Goal: Information Seeking & Learning: Learn about a topic

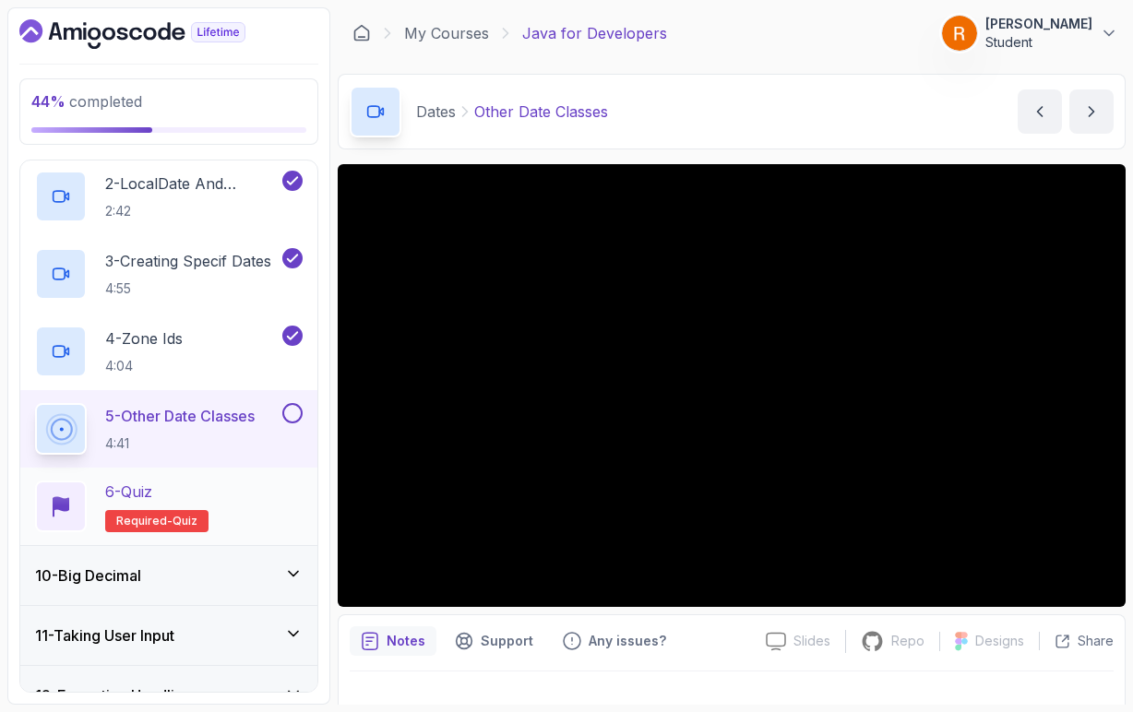
scroll to position [628, 0]
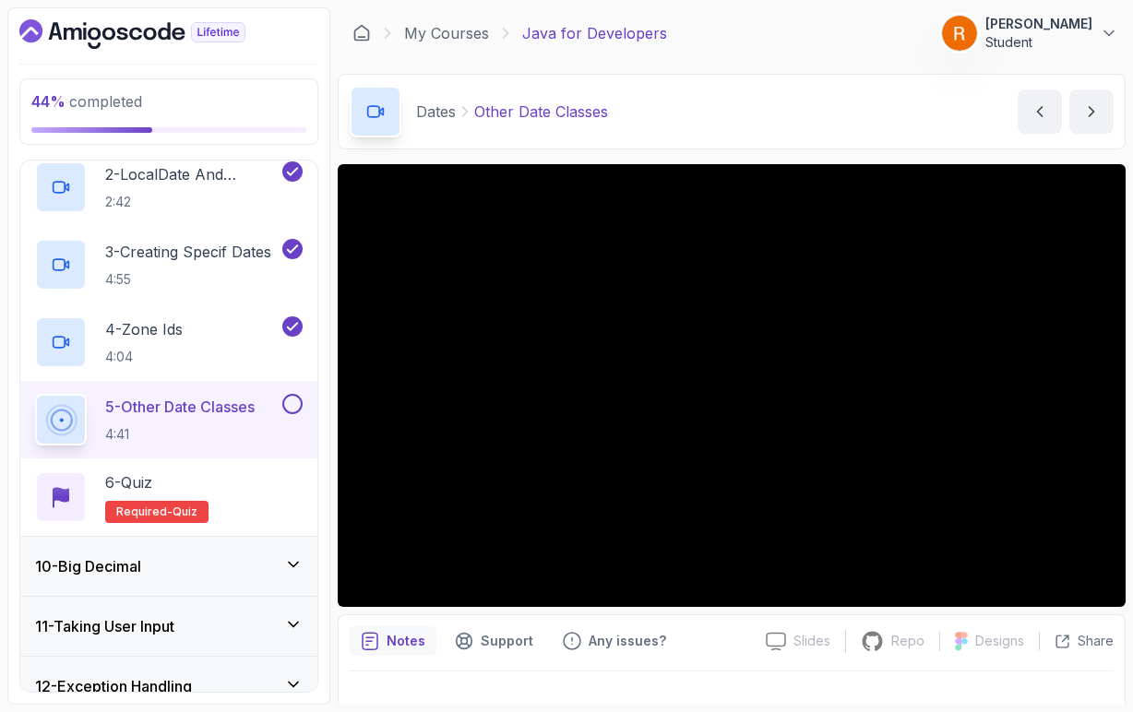
click at [292, 563] on icon at bounding box center [293, 564] width 18 height 18
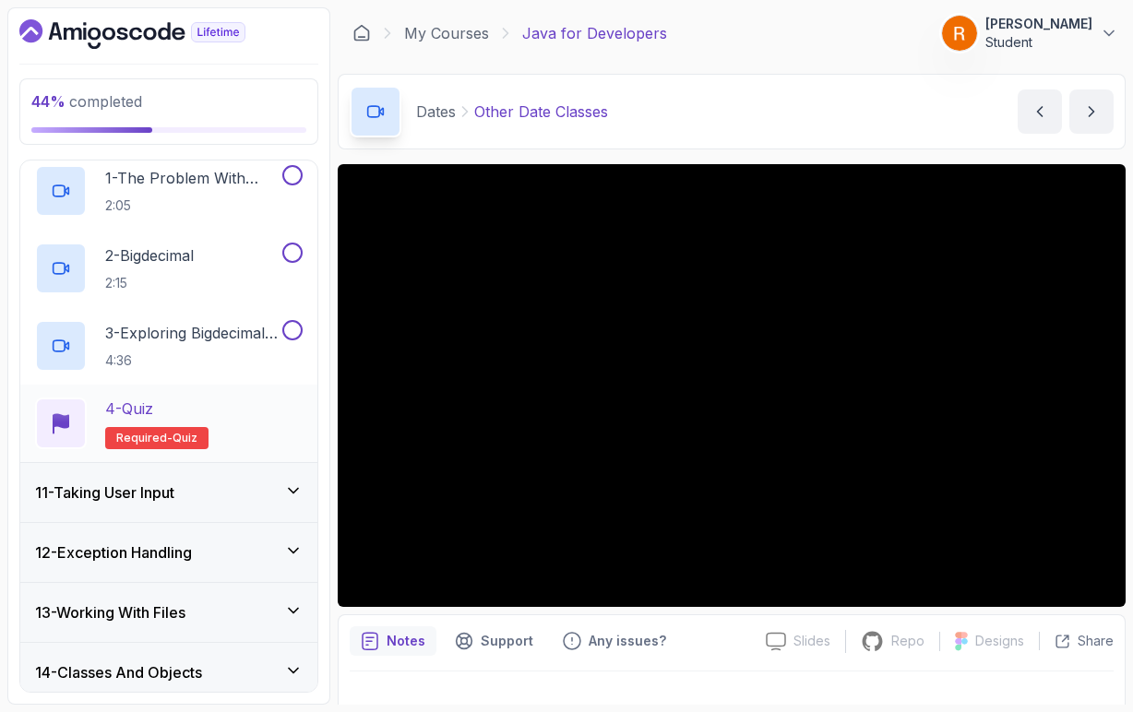
scroll to position [613, 0]
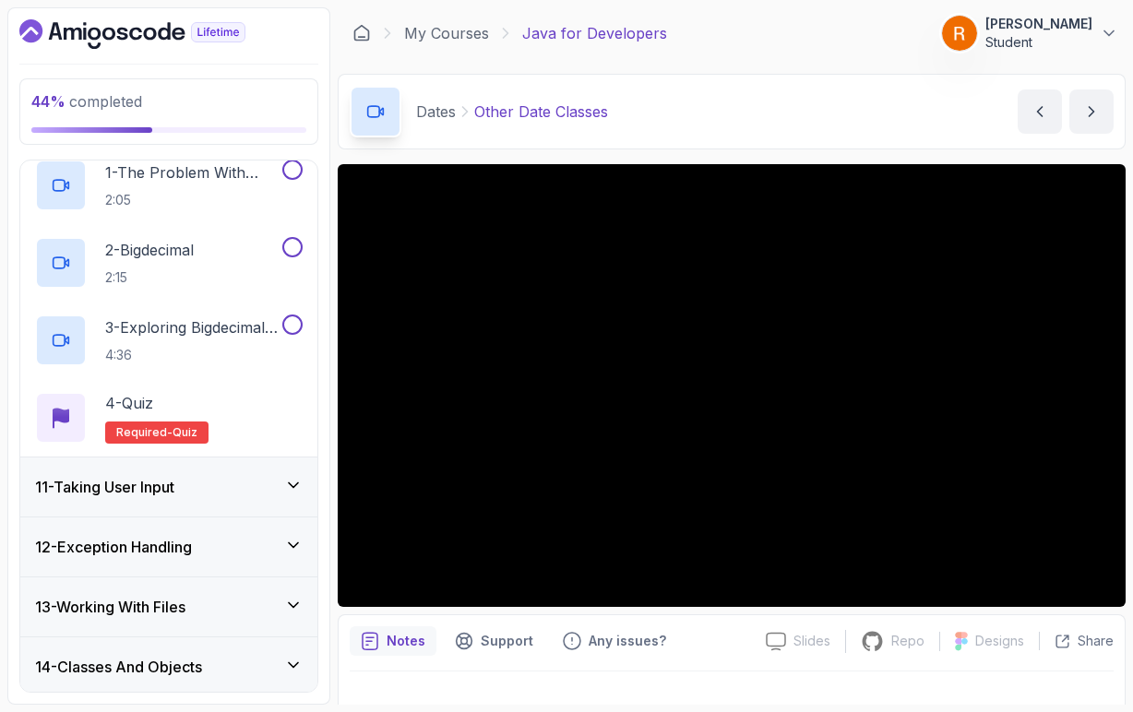
click at [295, 547] on icon at bounding box center [293, 545] width 9 height 5
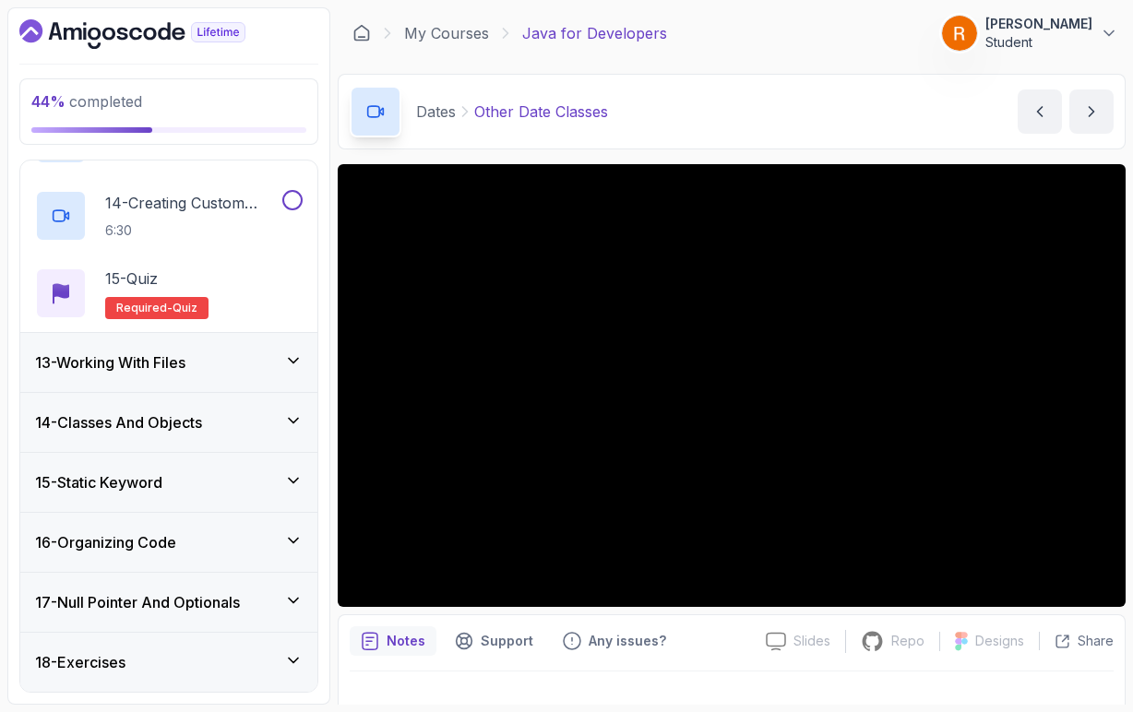
scroll to position [1711, 0]
click at [293, 365] on icon at bounding box center [293, 360] width 18 height 18
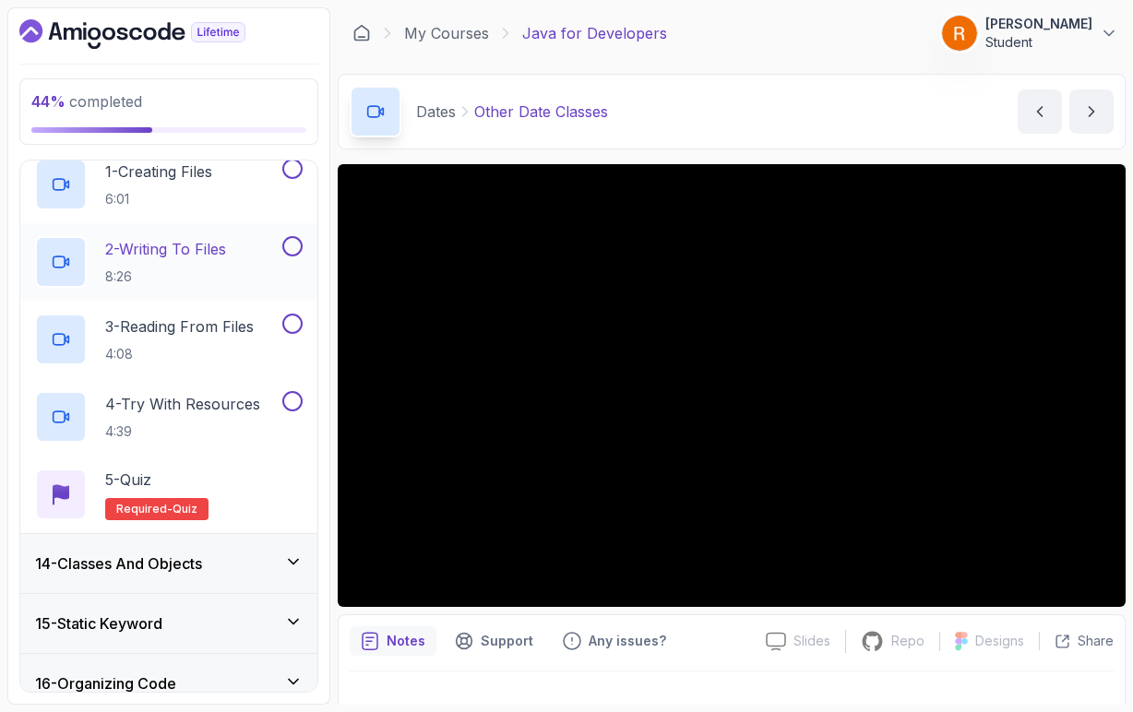
scroll to position [808, 0]
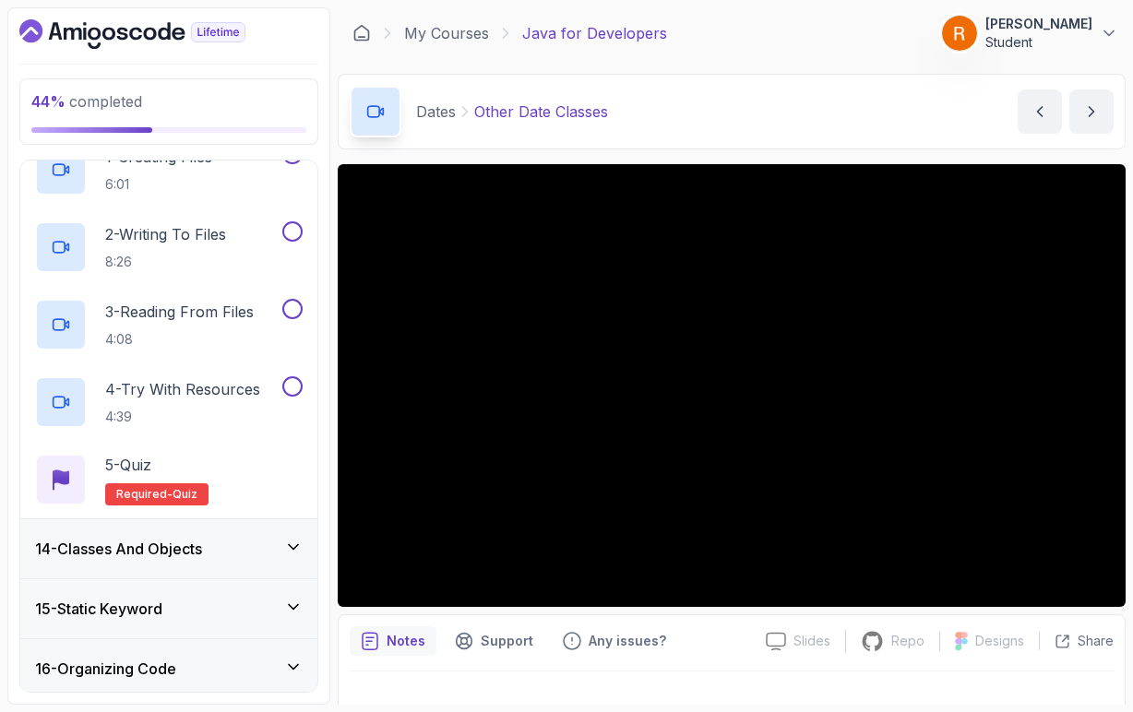
click at [300, 552] on icon at bounding box center [293, 547] width 18 height 18
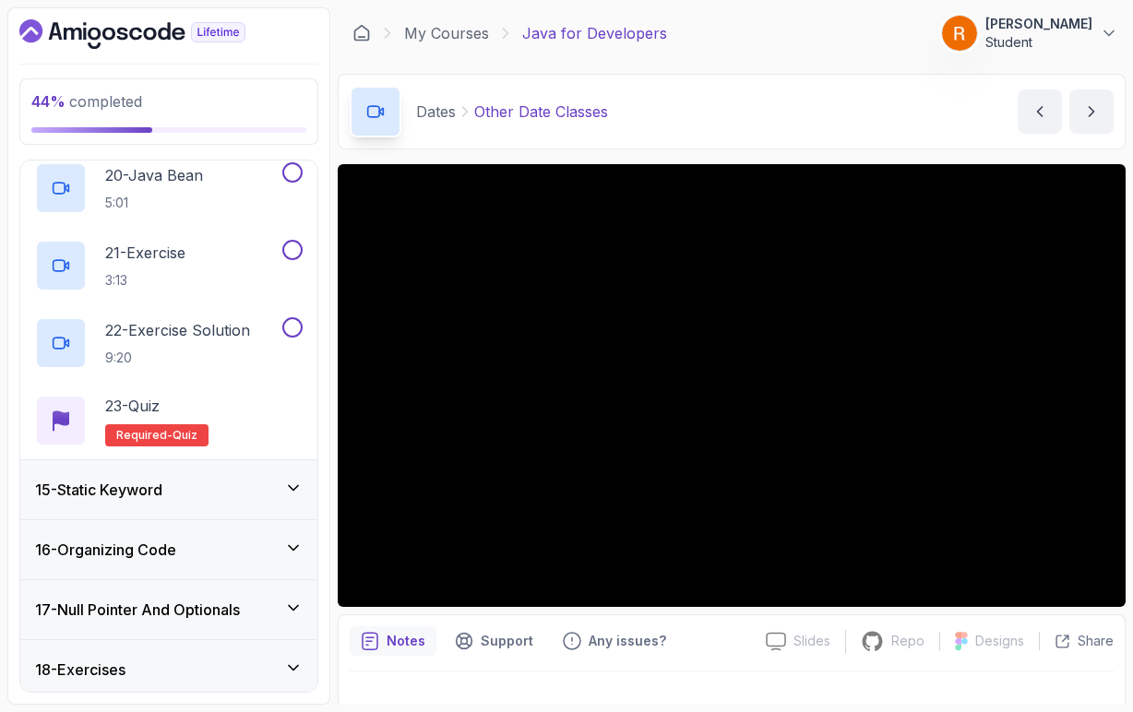
scroll to position [2328, 0]
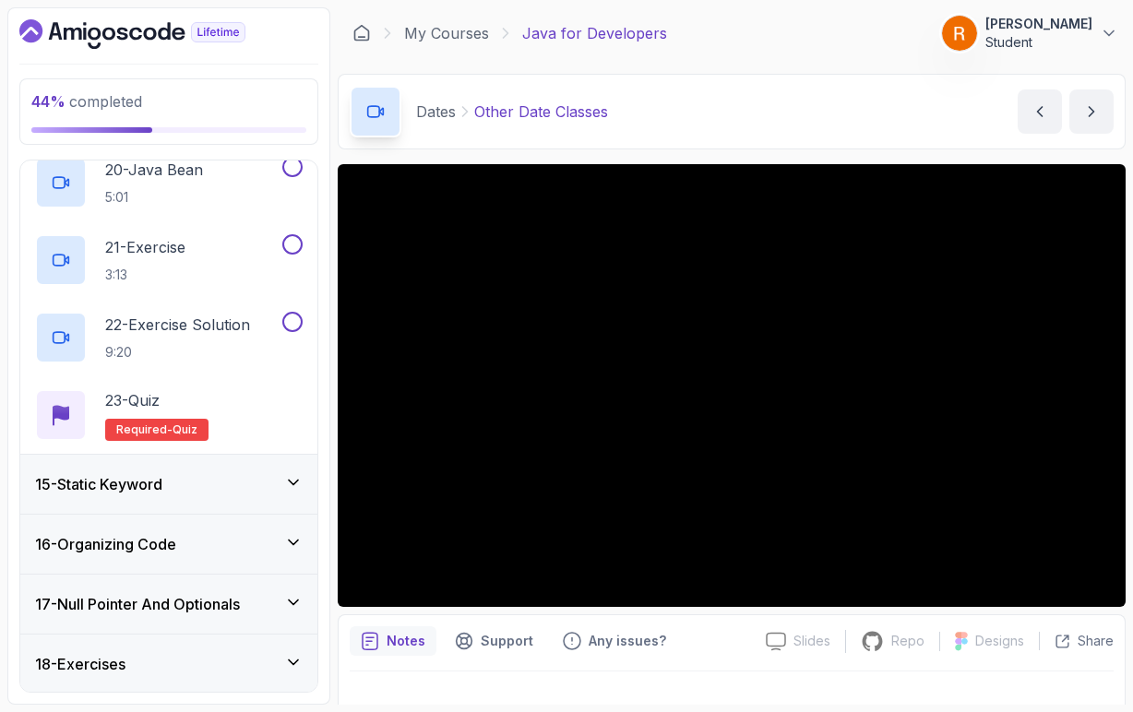
click at [292, 483] on icon at bounding box center [293, 483] width 9 height 5
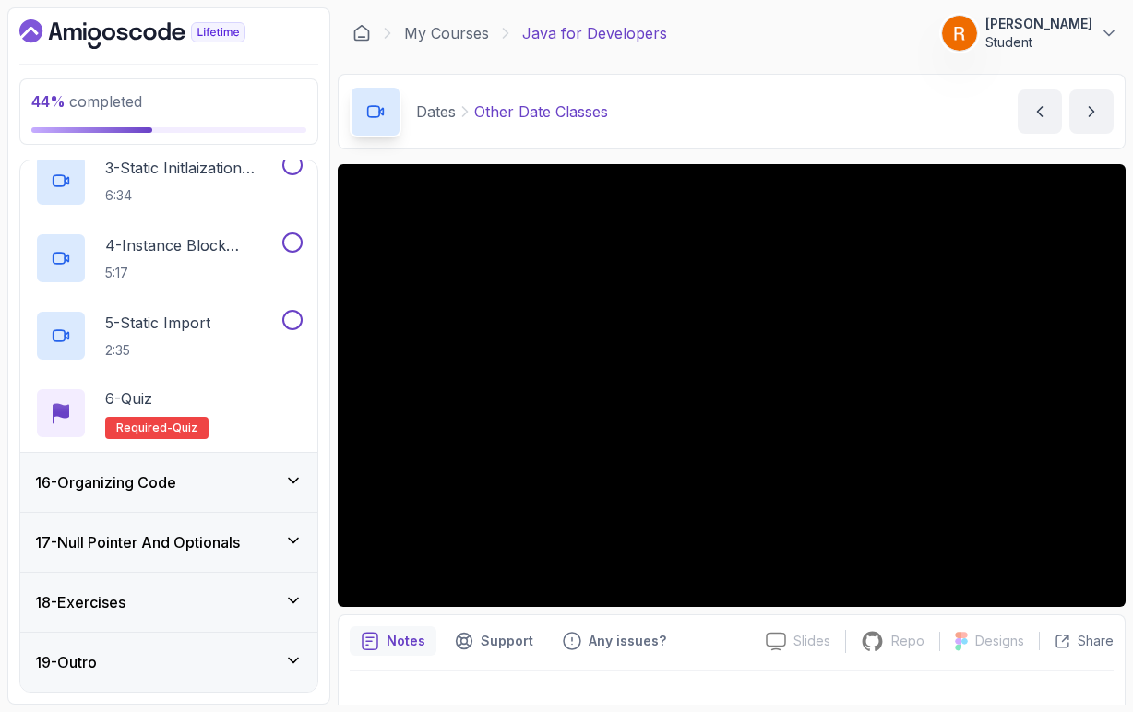
scroll to position [1072, 0]
click at [289, 480] on icon at bounding box center [293, 481] width 9 height 5
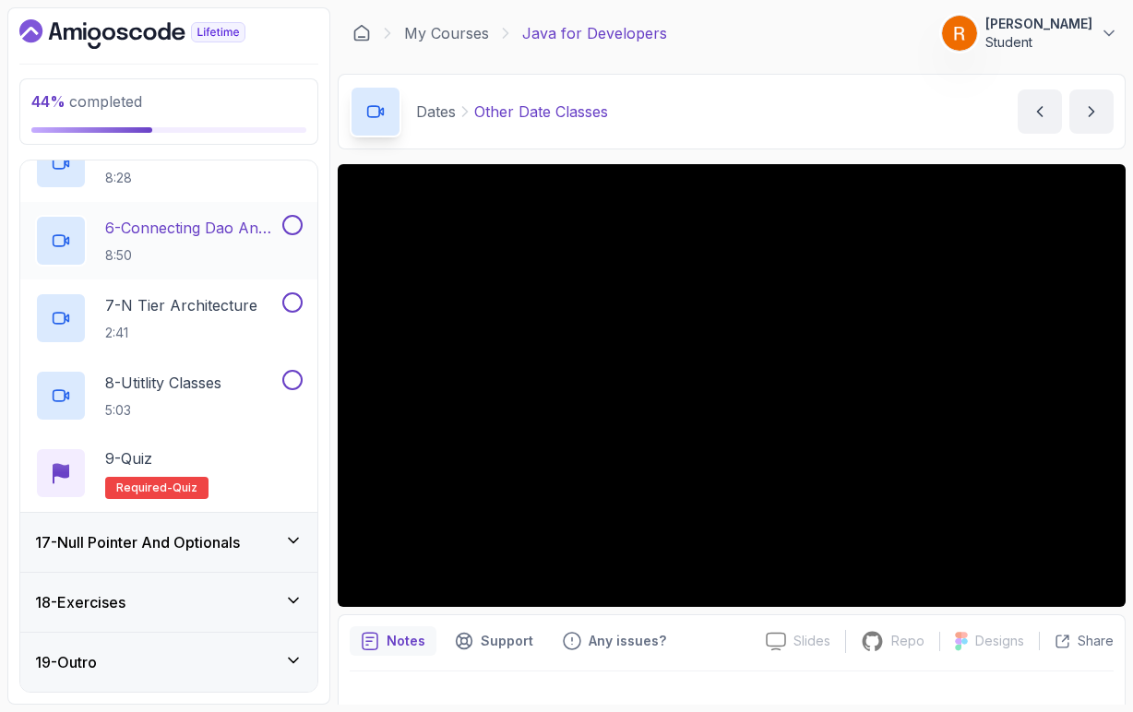
scroll to position [0, 0]
click at [292, 541] on icon at bounding box center [293, 541] width 9 height 5
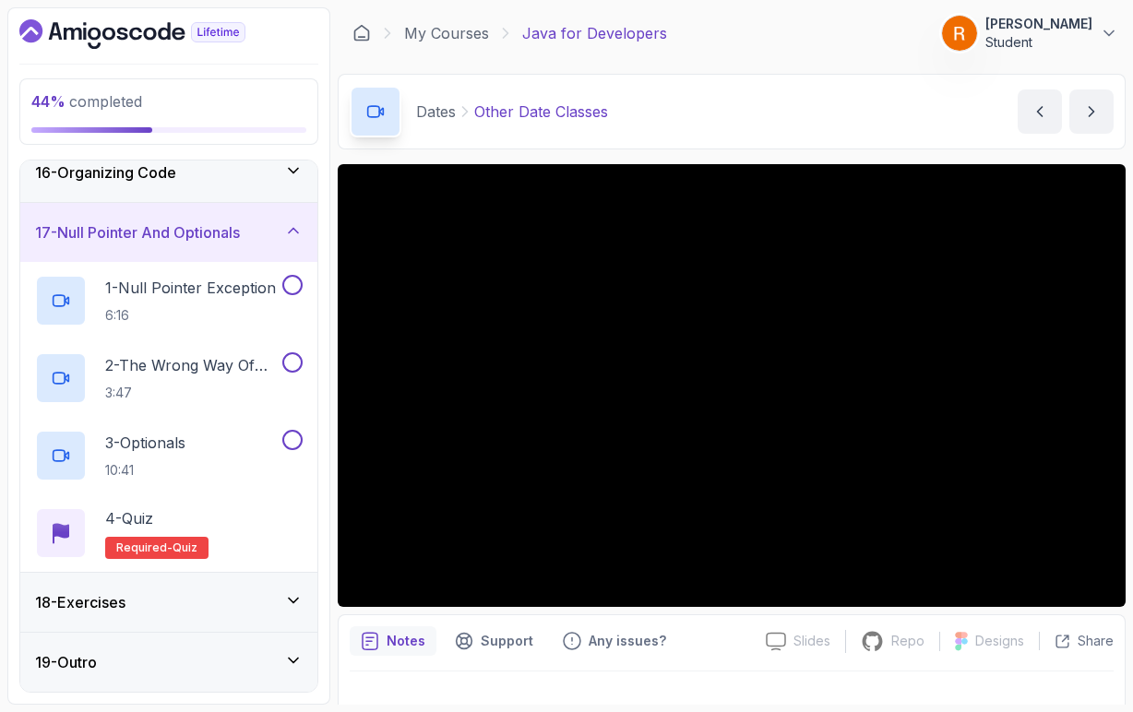
click at [296, 604] on icon at bounding box center [293, 600] width 18 height 18
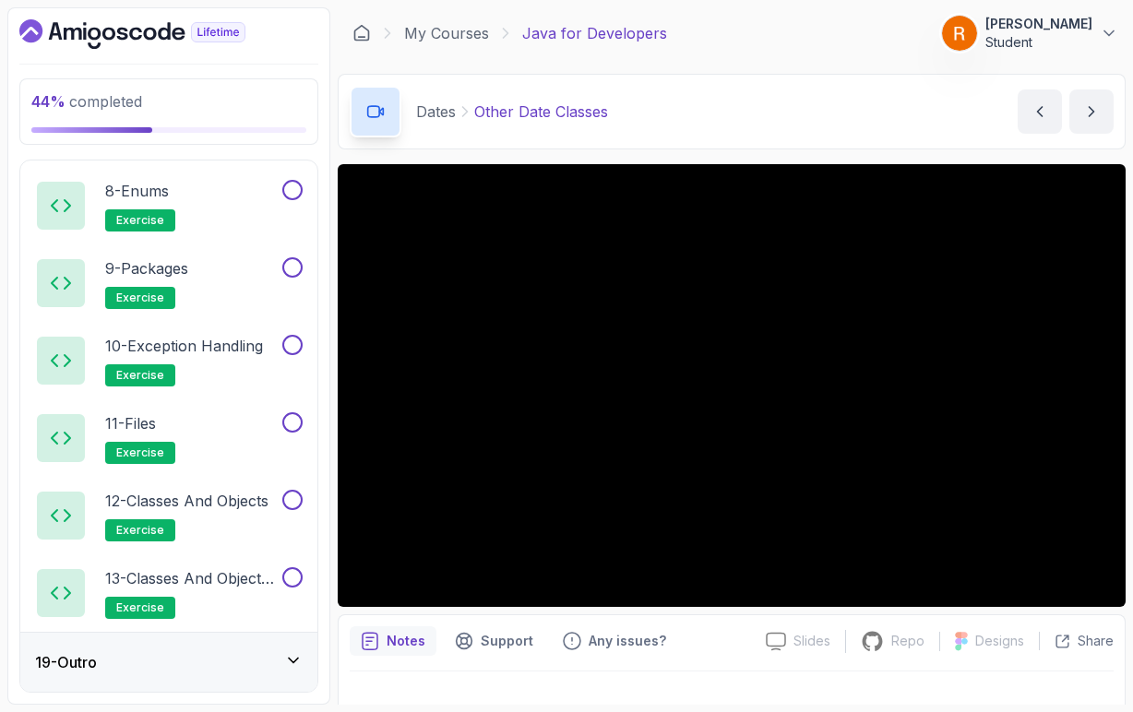
click at [292, 665] on icon at bounding box center [293, 660] width 18 height 18
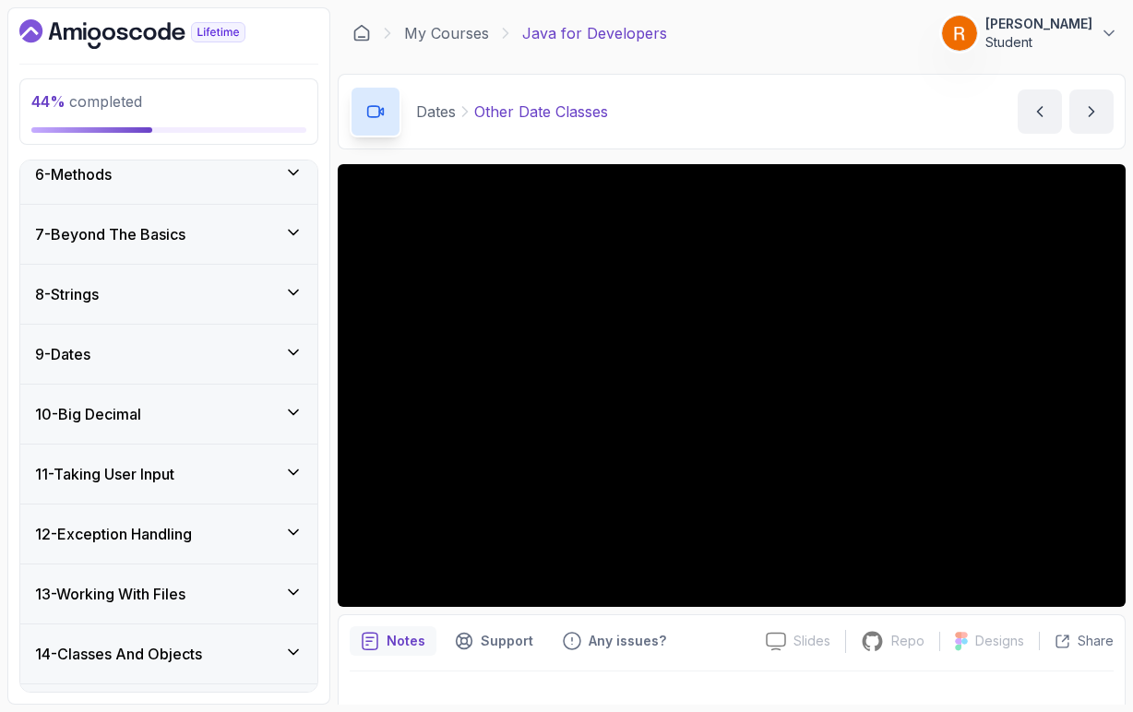
scroll to position [301, 0]
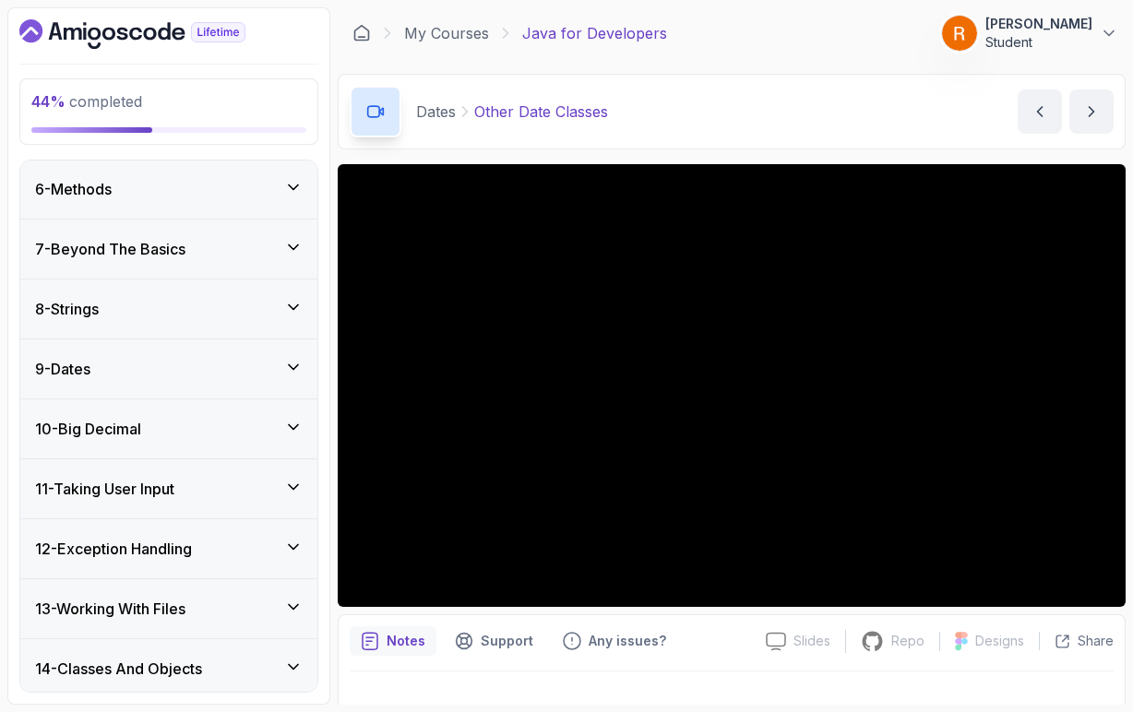
click at [294, 368] on icon at bounding box center [293, 367] width 9 height 5
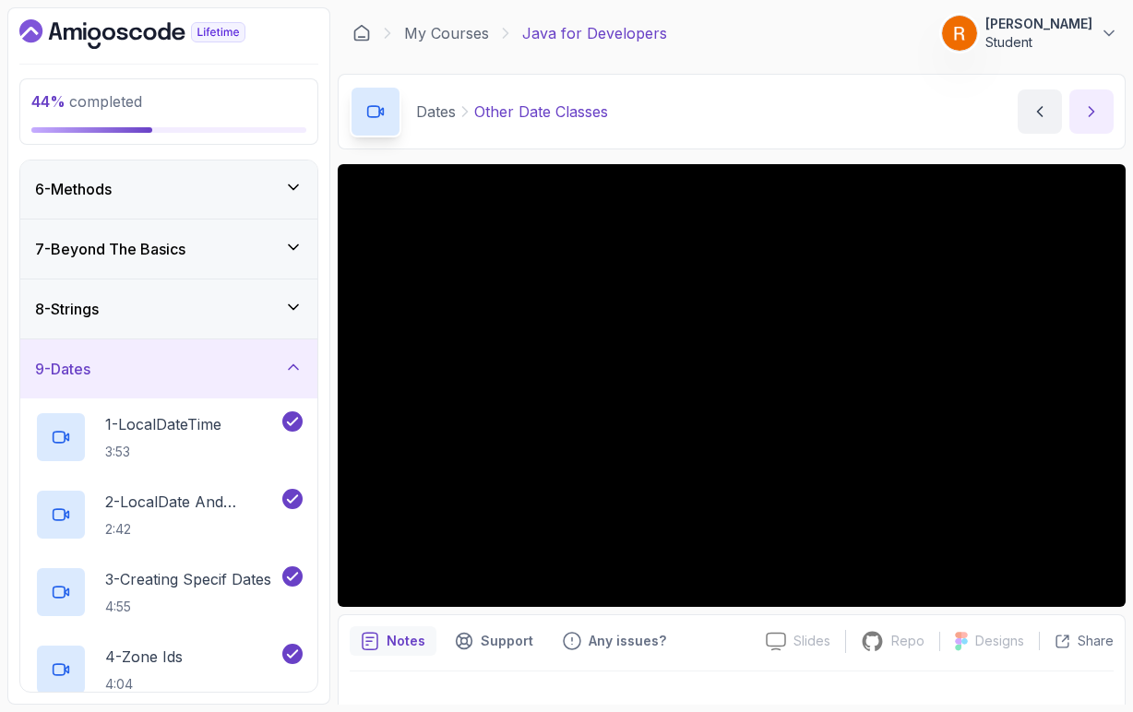
click at [375, 669] on div "Notes Support Any issues? Slides Slides not available Repo Repository not avail…" at bounding box center [732, 674] width 788 height 121
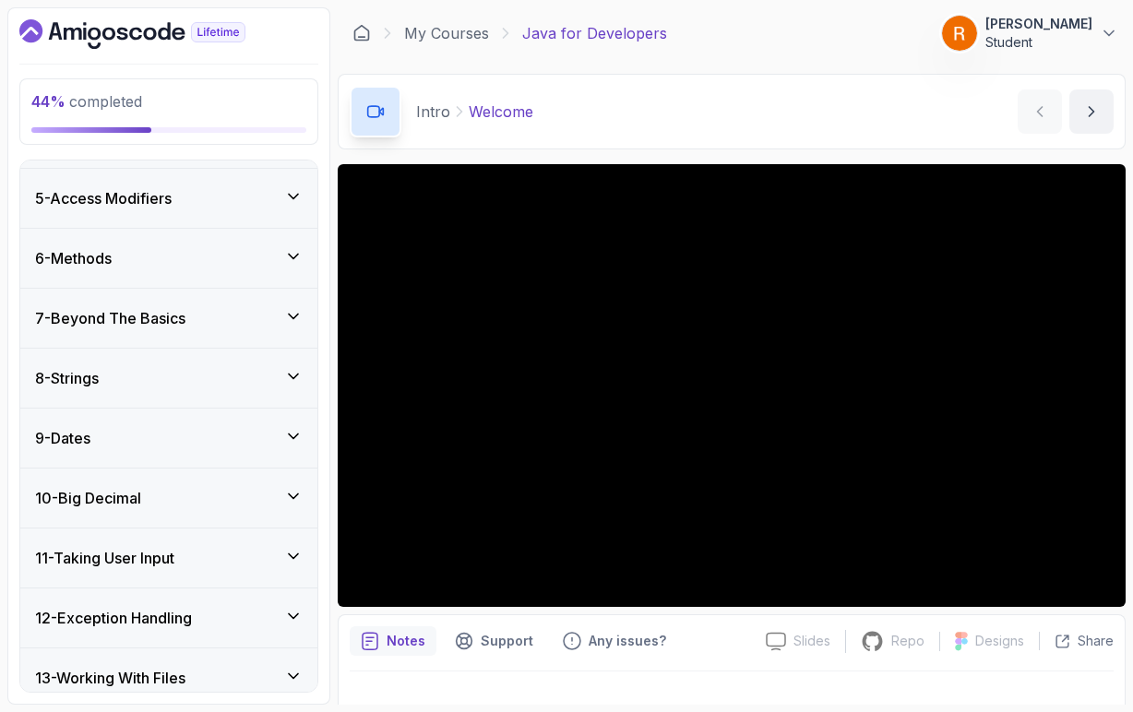
scroll to position [372, 0]
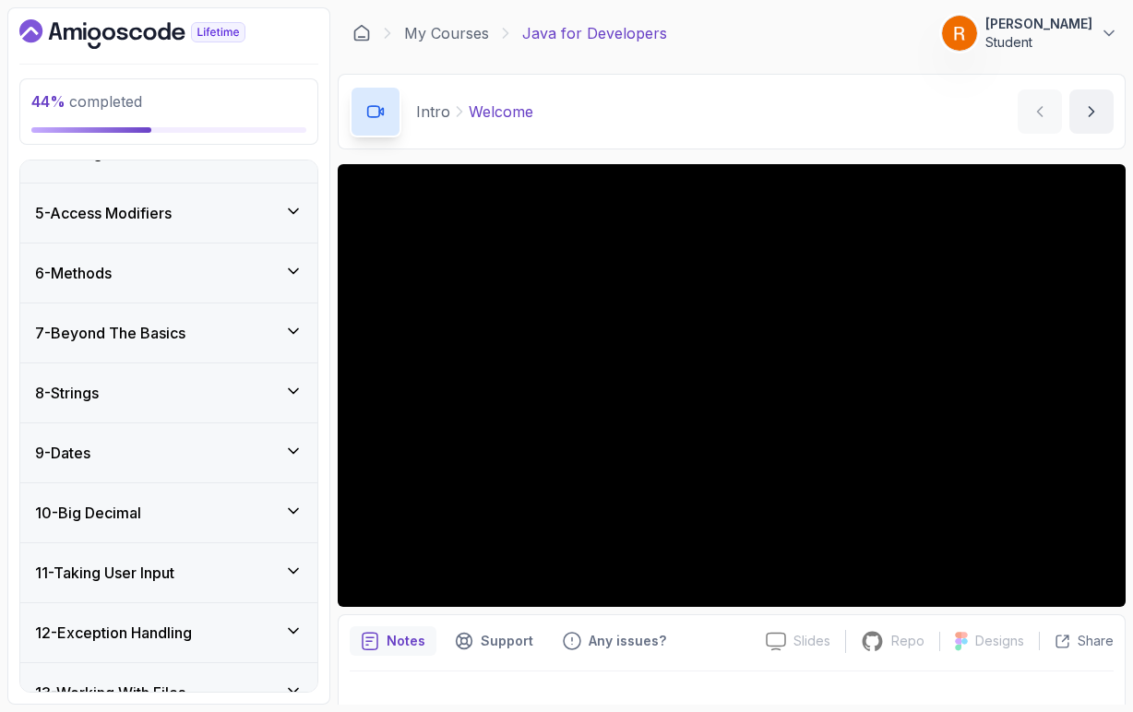
click at [227, 451] on div "9 - Dates" at bounding box center [169, 453] width 268 height 22
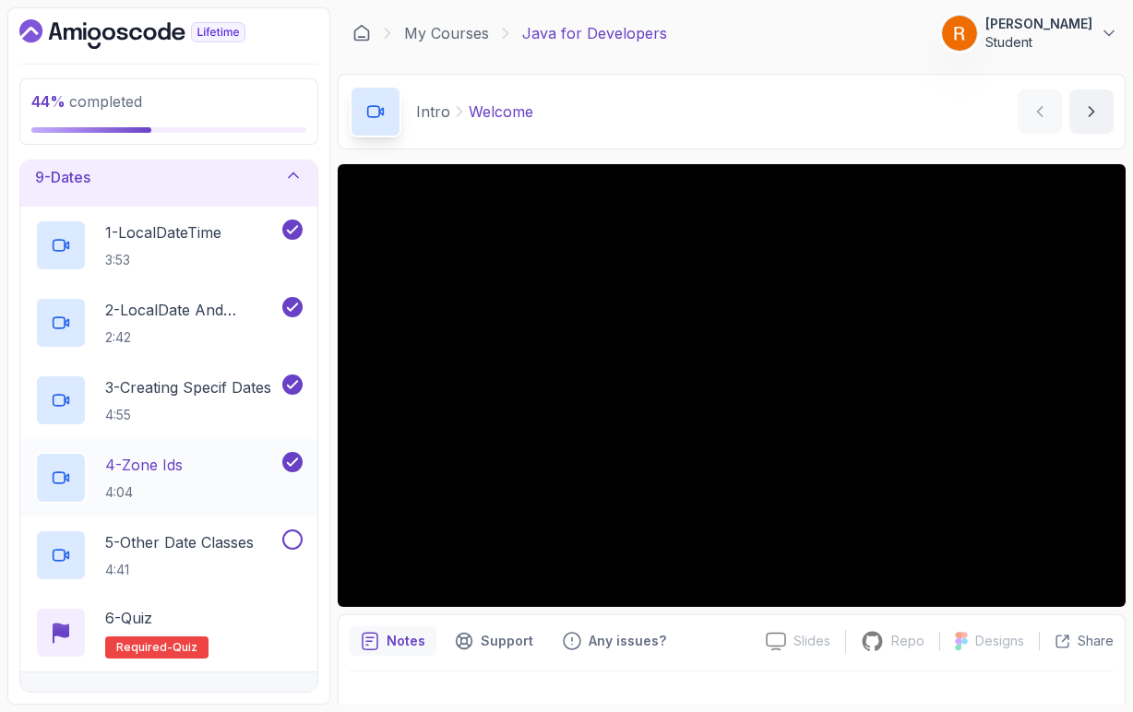
scroll to position [494, 0]
click at [221, 554] on h2 "5 - Other Date Classes 4:41" at bounding box center [179, 555] width 149 height 48
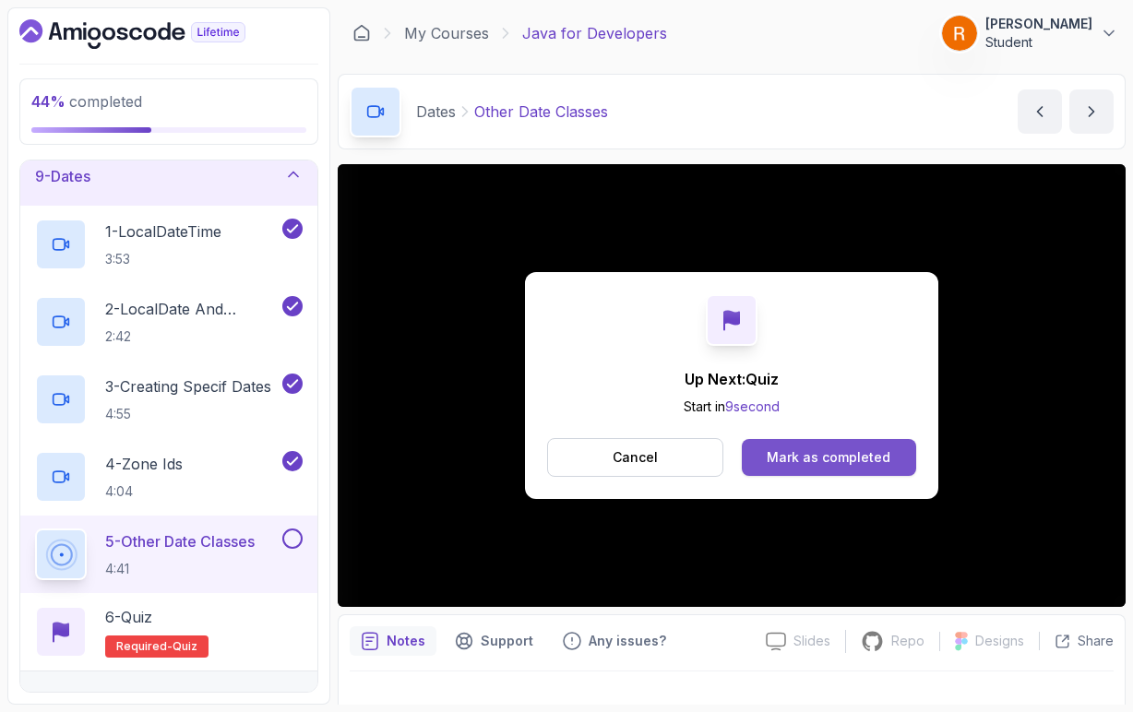
click at [843, 459] on div "Mark as completed" at bounding box center [829, 457] width 124 height 18
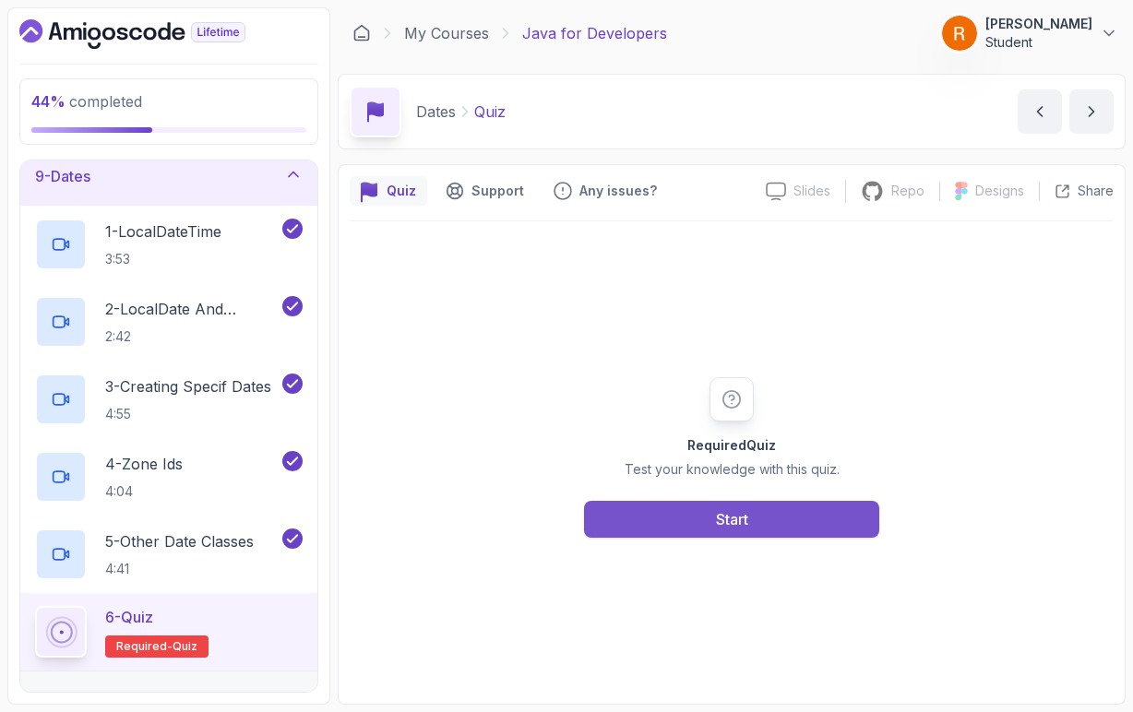
click at [787, 522] on button "Start" at bounding box center [731, 519] width 295 height 37
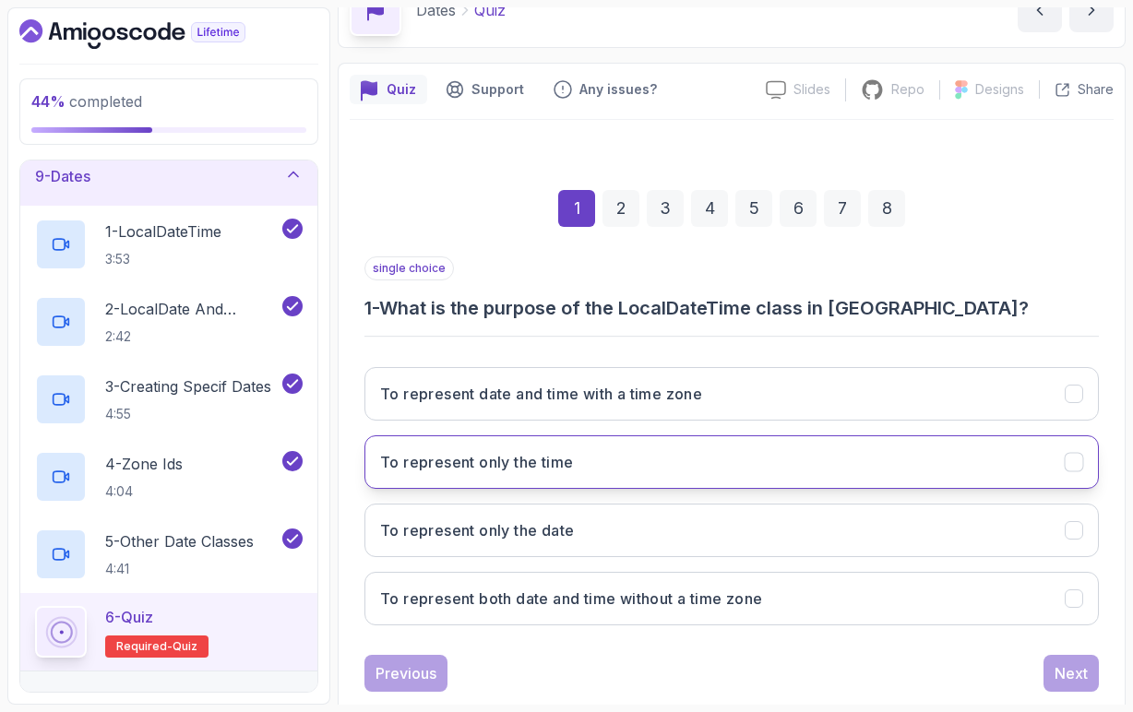
scroll to position [108, 0]
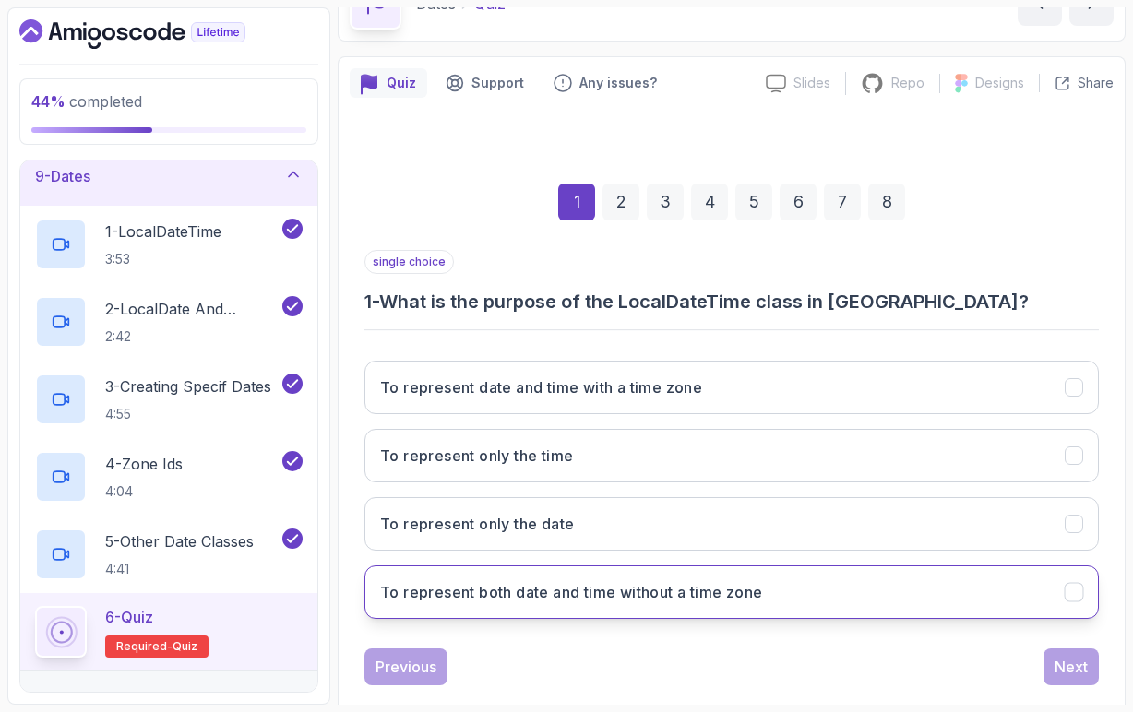
click at [597, 602] on h3 "To represent both date and time without a time zone" at bounding box center [571, 592] width 382 height 22
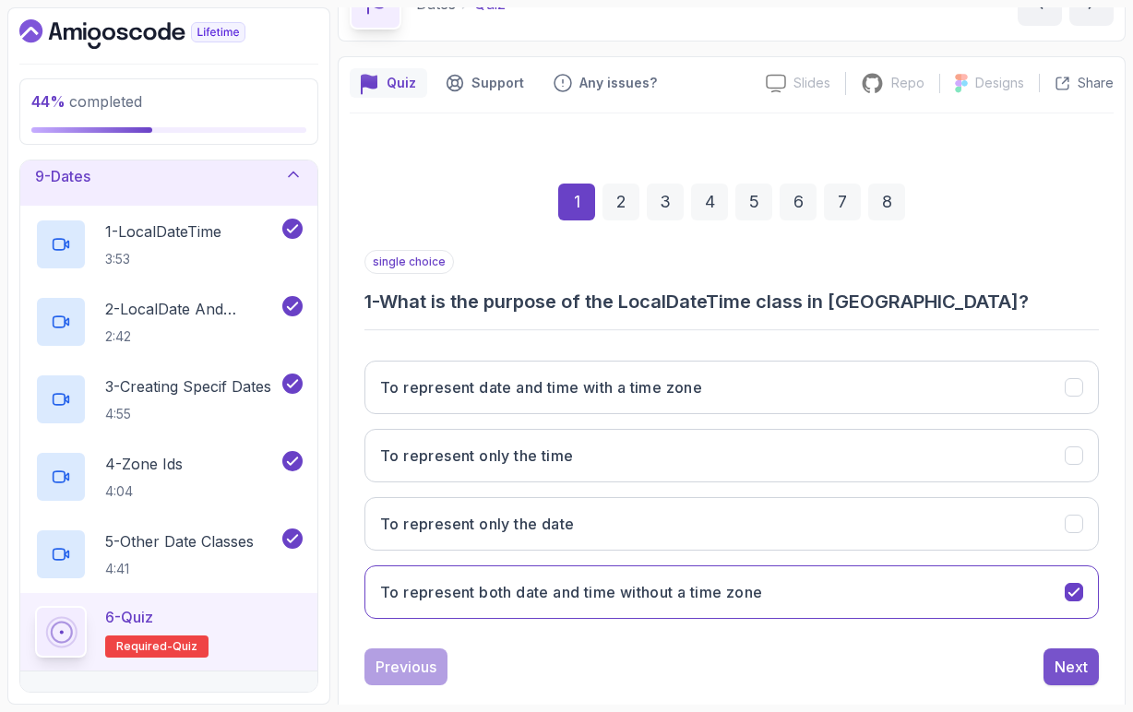
click at [1076, 663] on div "Next" at bounding box center [1071, 667] width 33 height 22
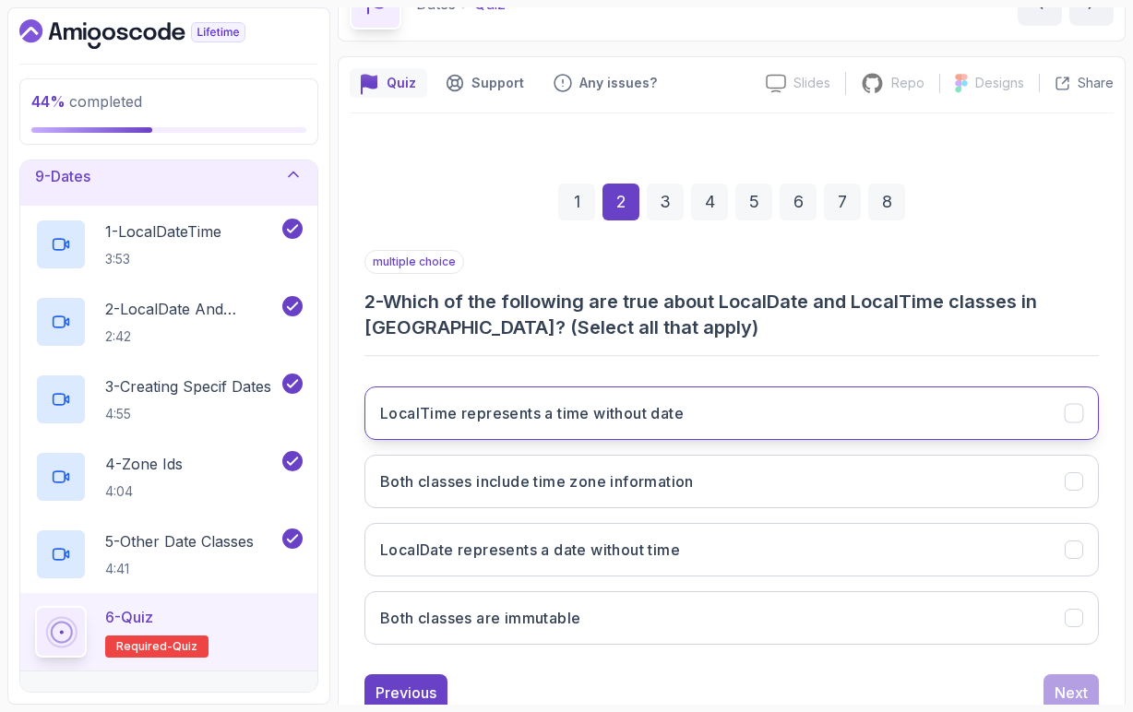
click at [622, 423] on h3 "LocalTime represents a time without date" at bounding box center [532, 413] width 304 height 22
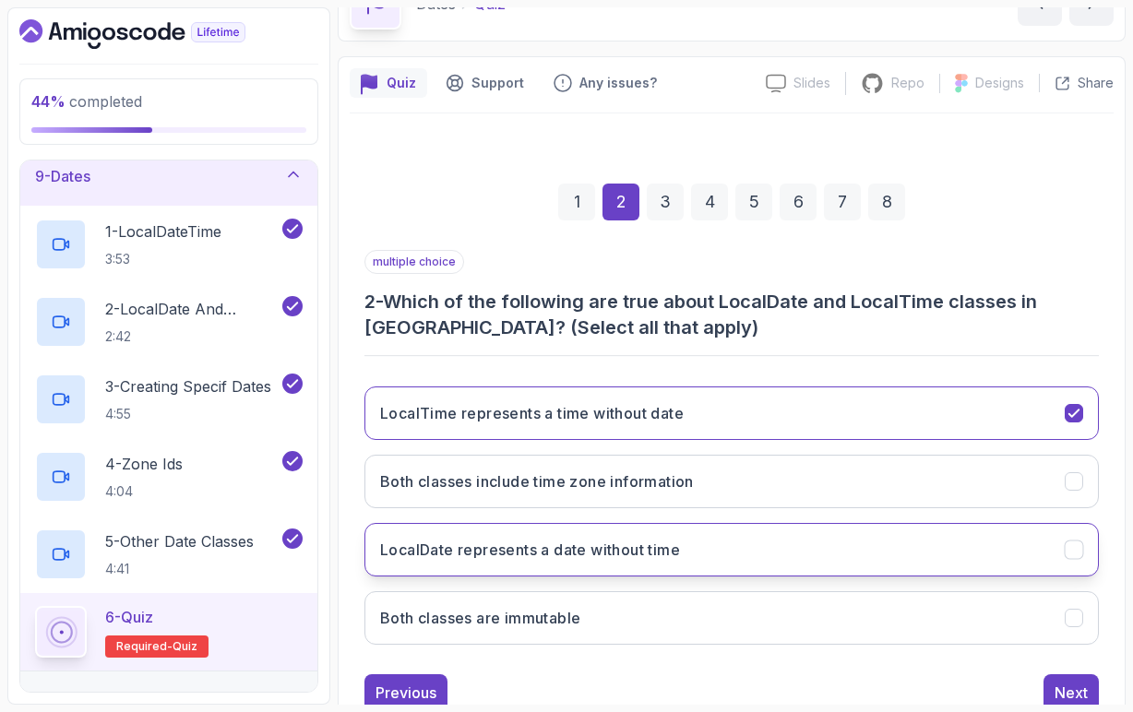
click at [608, 558] on h3 "LocalDate represents a date without time" at bounding box center [530, 550] width 300 height 22
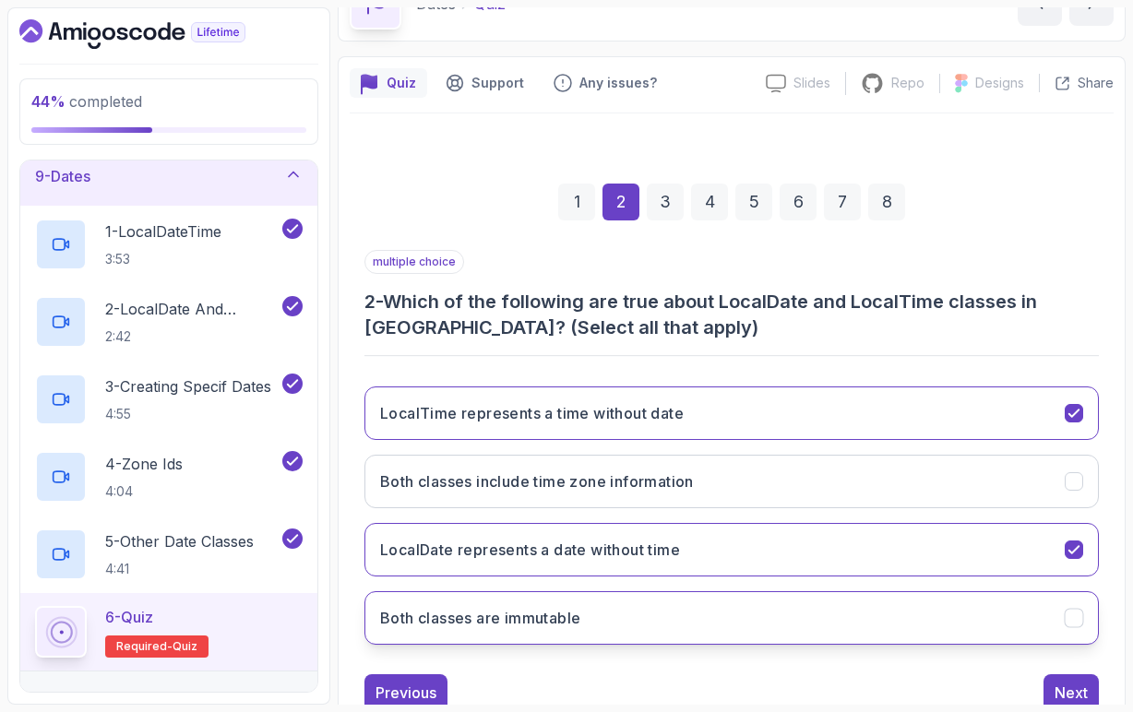
click at [588, 625] on button "Both classes are immutable" at bounding box center [731, 618] width 734 height 54
click at [1065, 691] on div "Next" at bounding box center [1071, 693] width 33 height 22
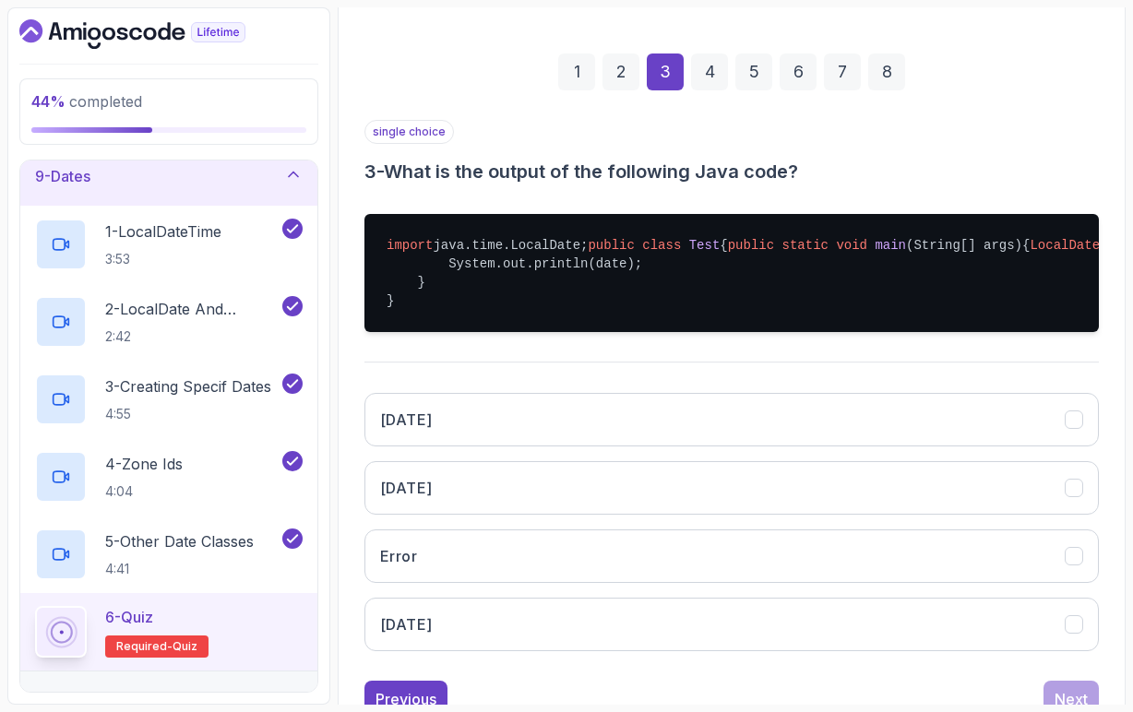
scroll to position [243, 0]
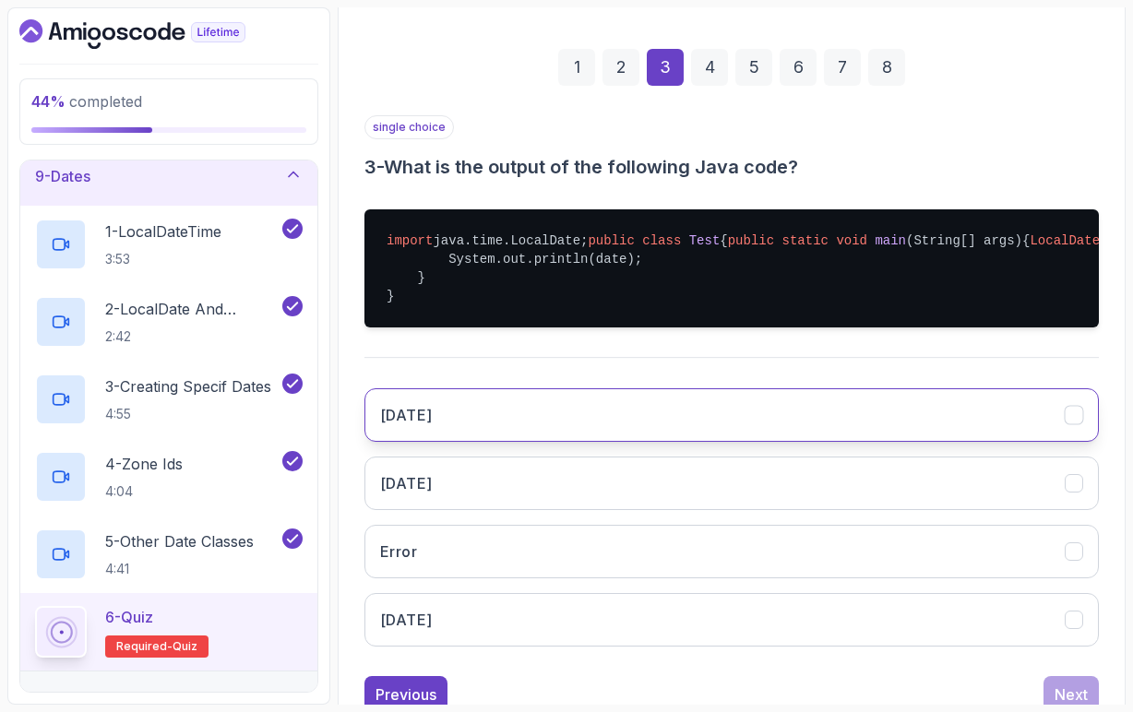
click at [525, 442] on button "[DATE]" at bounding box center [731, 415] width 734 height 54
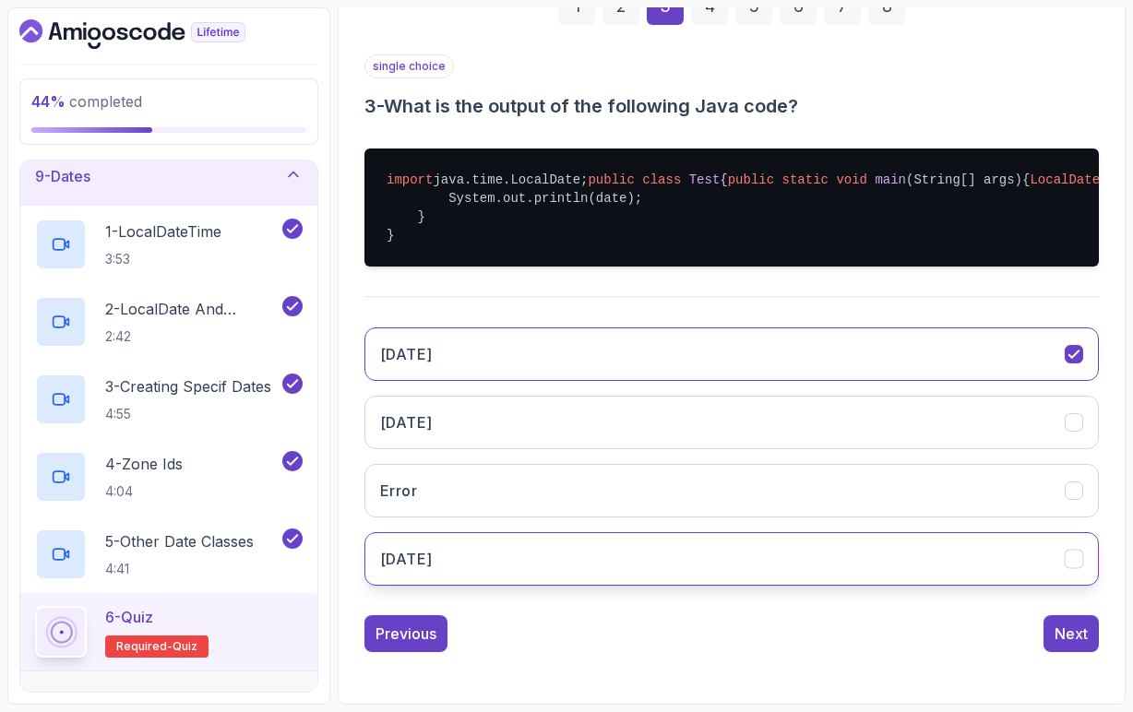
scroll to position [0, 0]
click at [1071, 631] on div "Next" at bounding box center [1071, 634] width 33 height 22
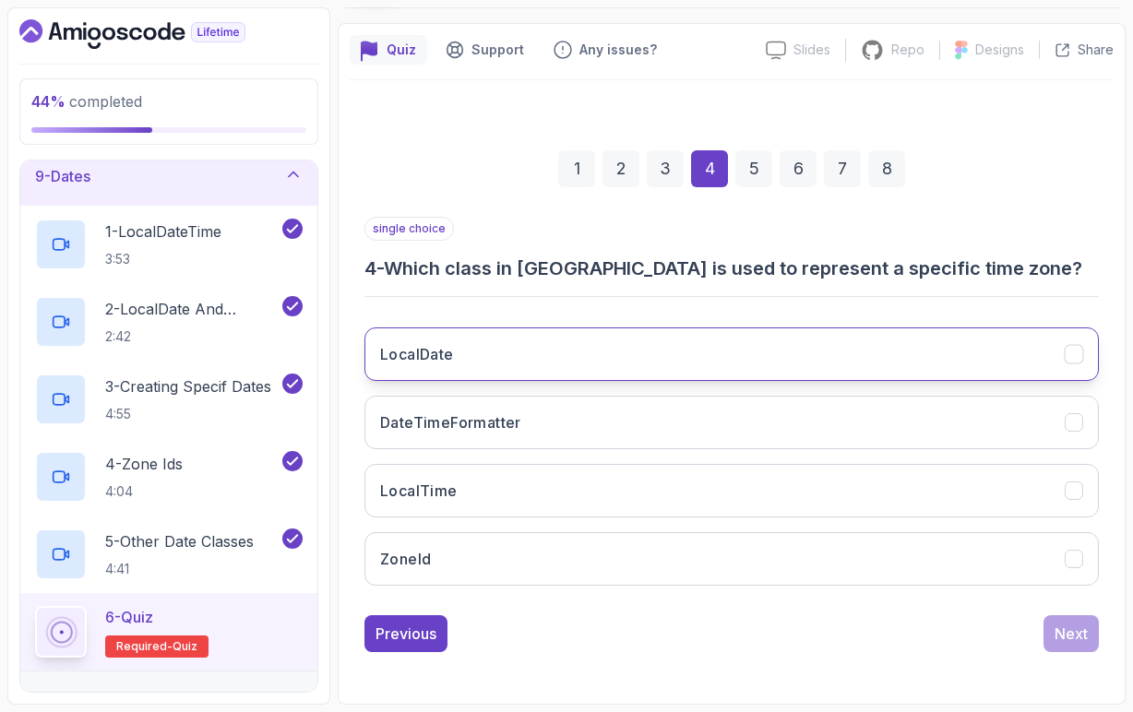
scroll to position [141, 0]
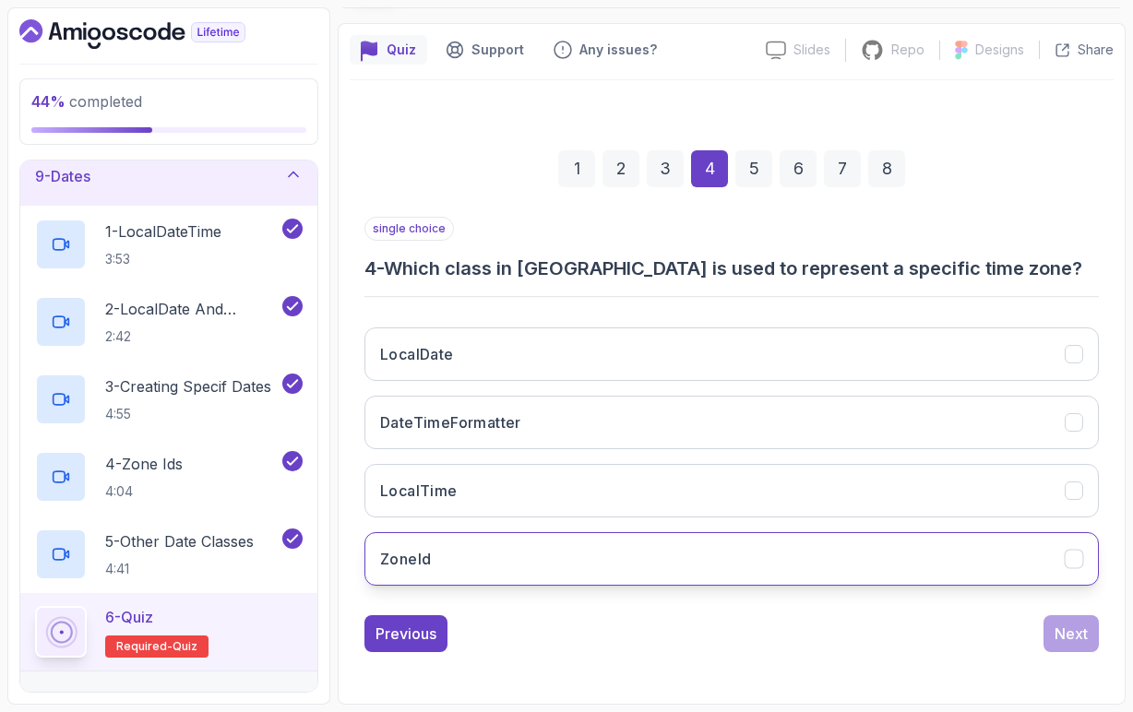
click at [493, 554] on button "ZoneId" at bounding box center [731, 559] width 734 height 54
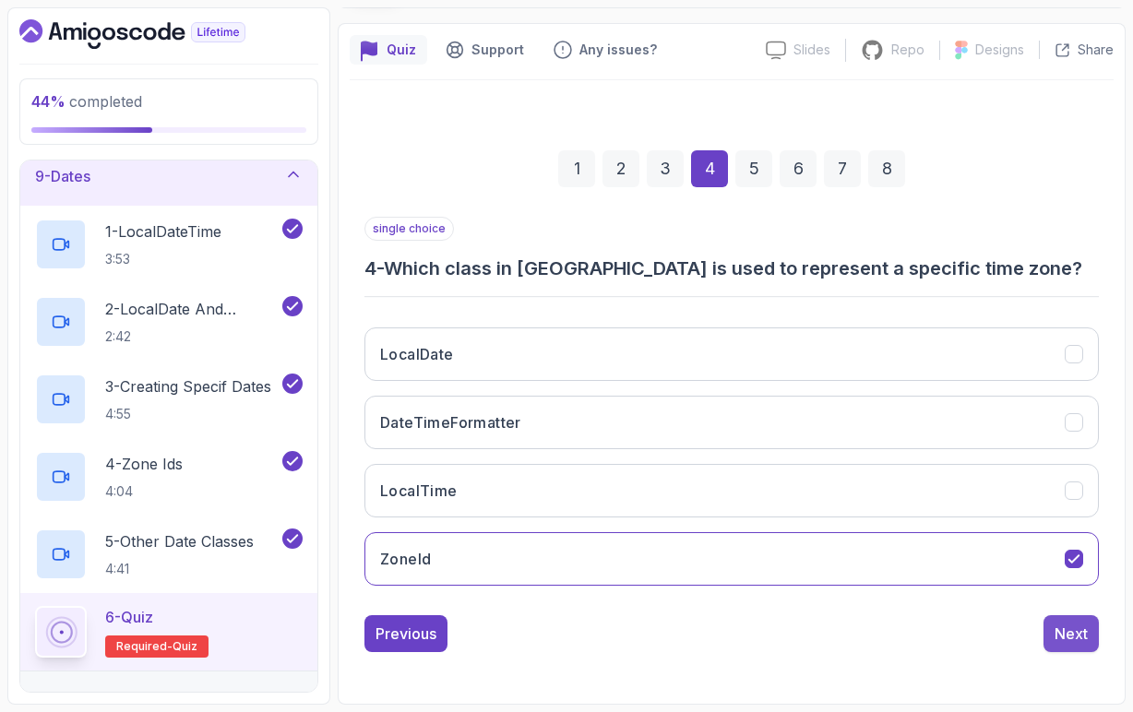
click at [1063, 638] on div "Next" at bounding box center [1071, 634] width 33 height 22
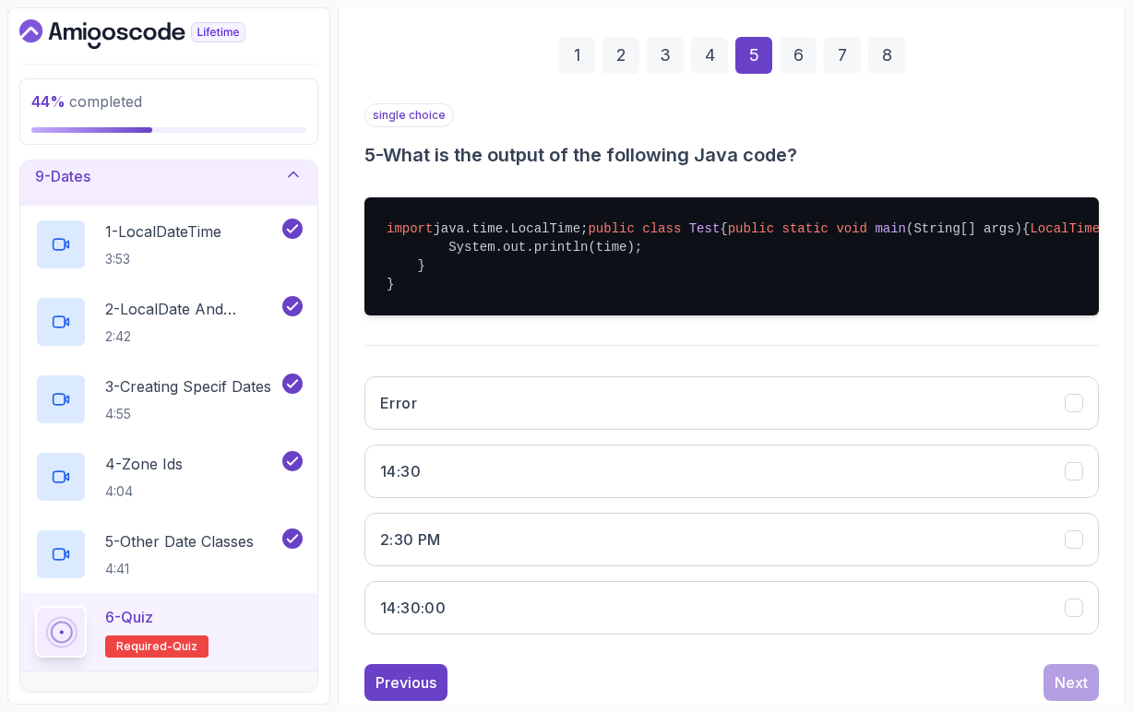
scroll to position [282, 0]
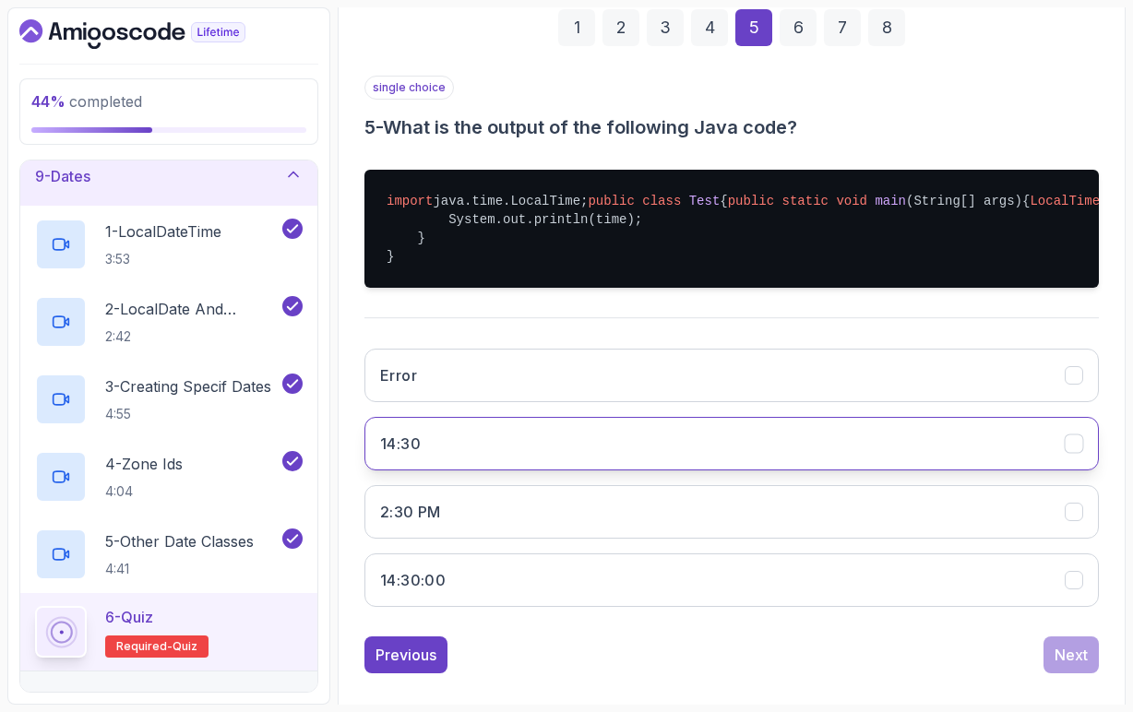
click at [529, 471] on button "14:30" at bounding box center [731, 444] width 734 height 54
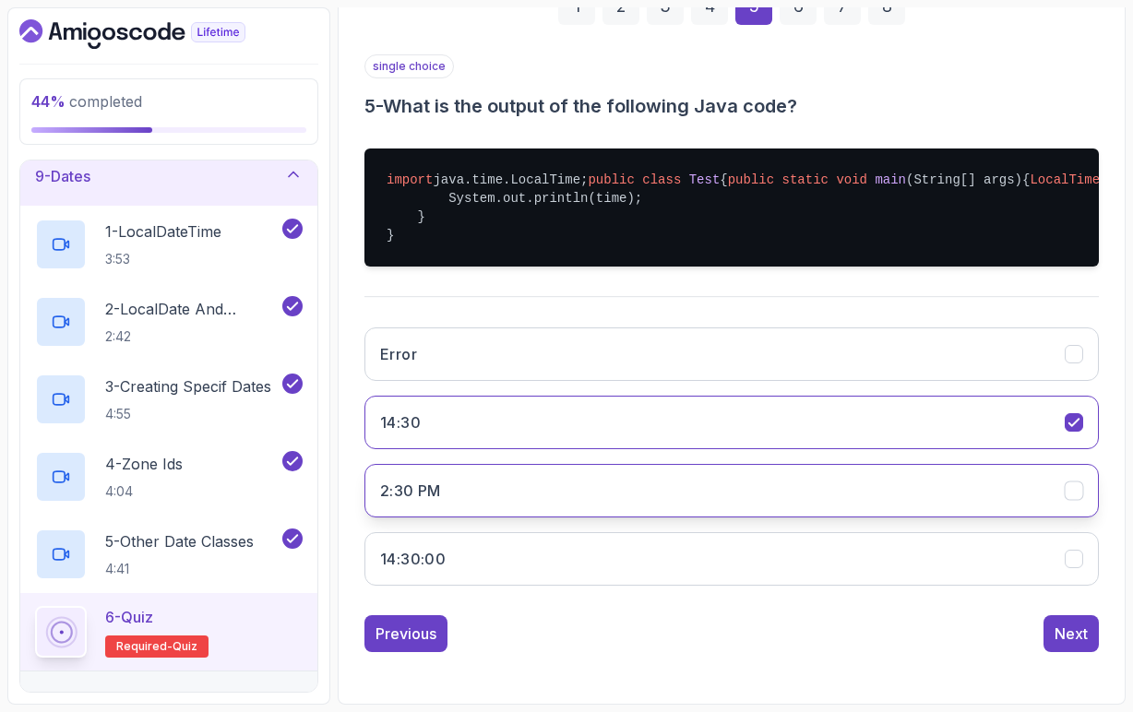
scroll to position [334, 0]
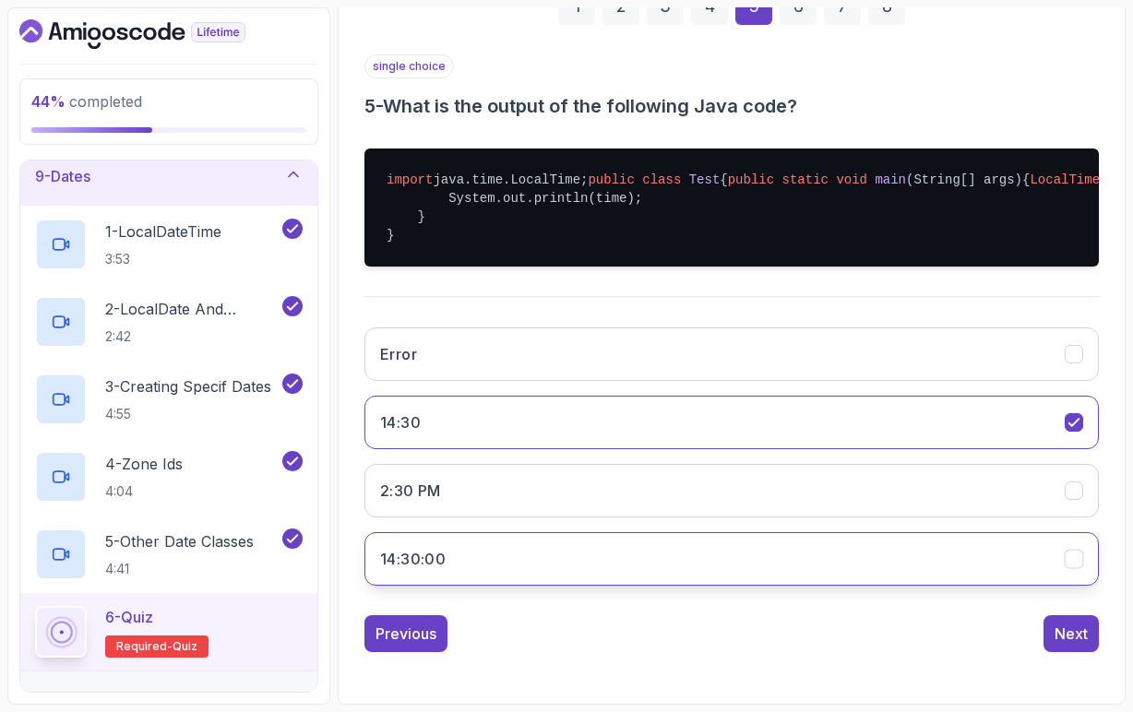
click at [590, 586] on button "14:30:00" at bounding box center [731, 559] width 734 height 54
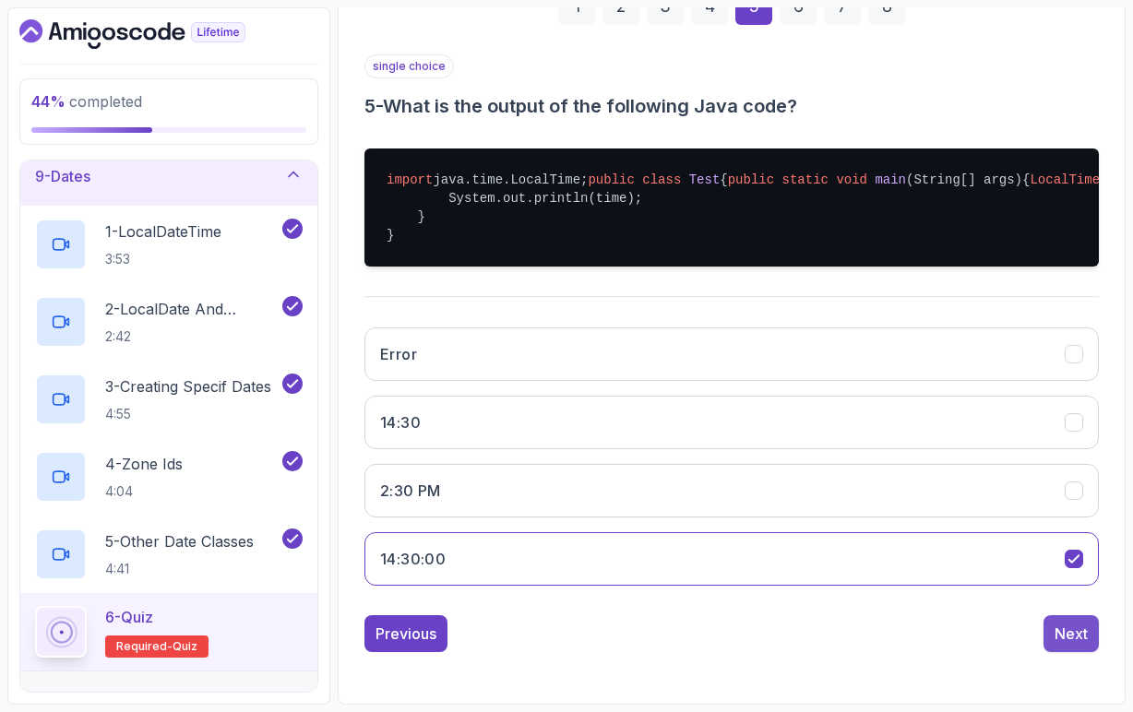
click at [1079, 645] on div "Next" at bounding box center [1071, 634] width 33 height 22
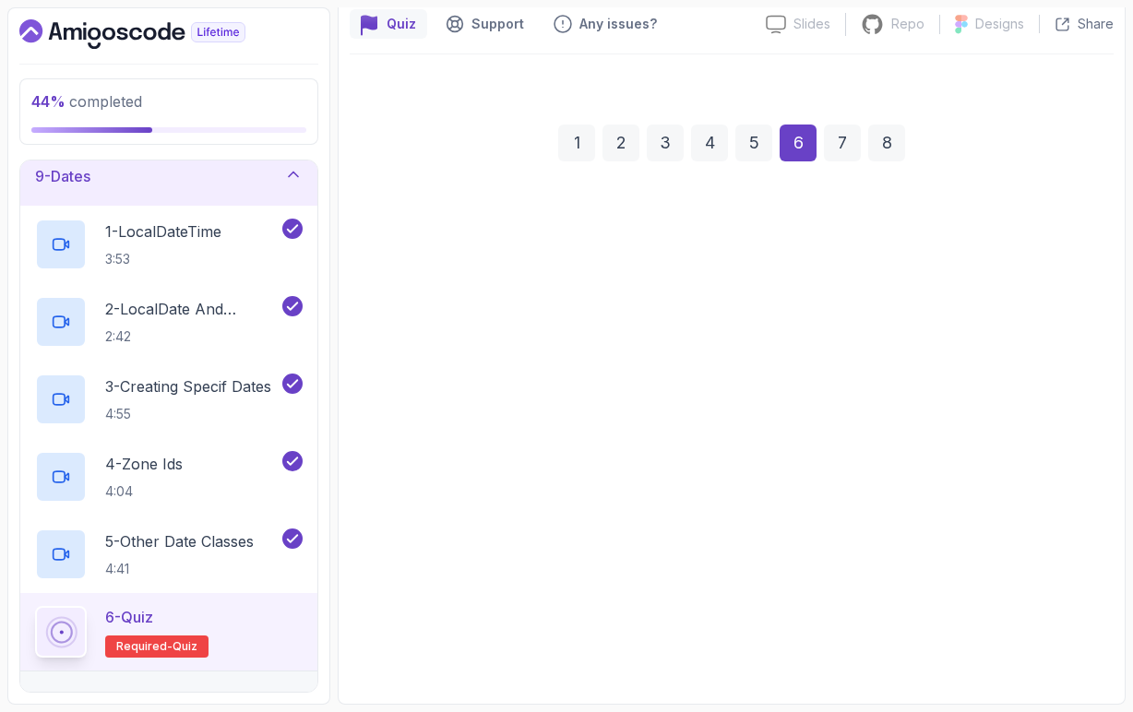
scroll to position [167, 0]
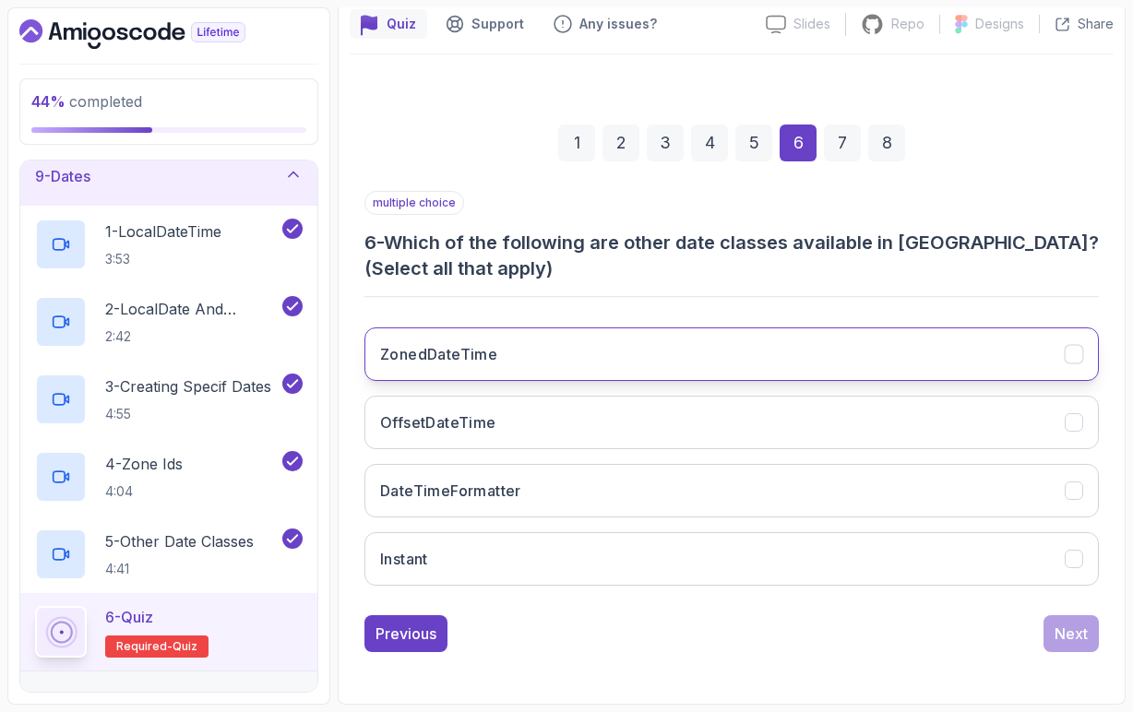
click at [637, 352] on button "ZonedDateTime" at bounding box center [731, 355] width 734 height 54
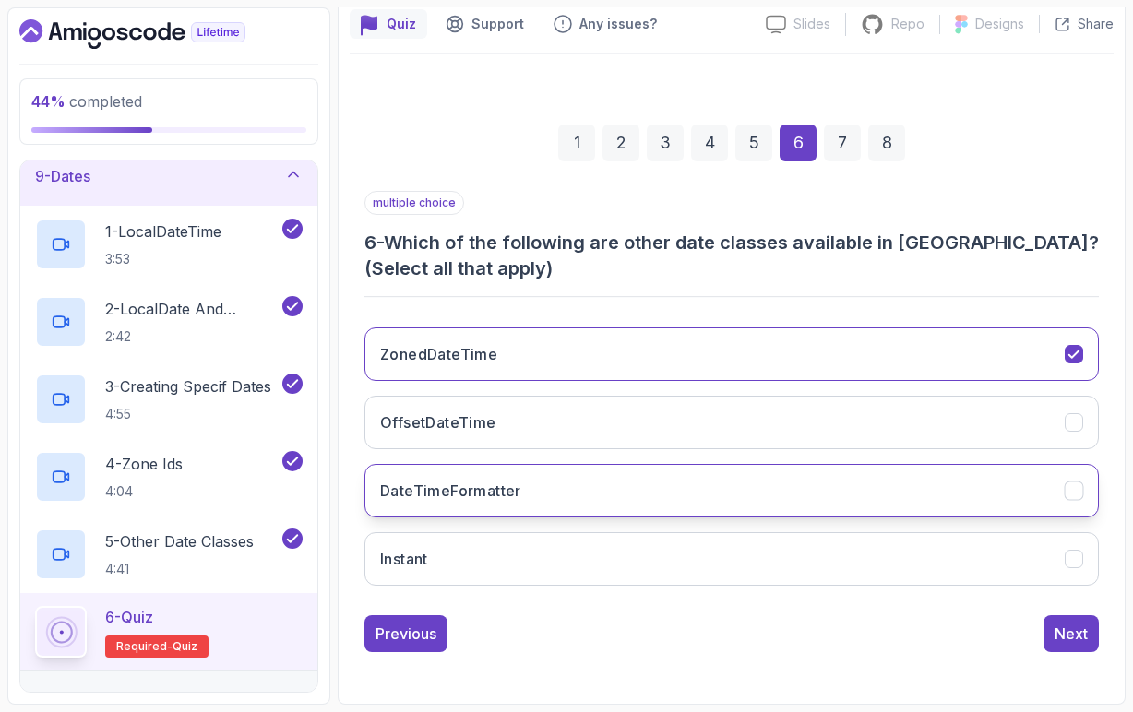
click at [517, 483] on h3 "DateTimeFormatter" at bounding box center [450, 491] width 141 height 22
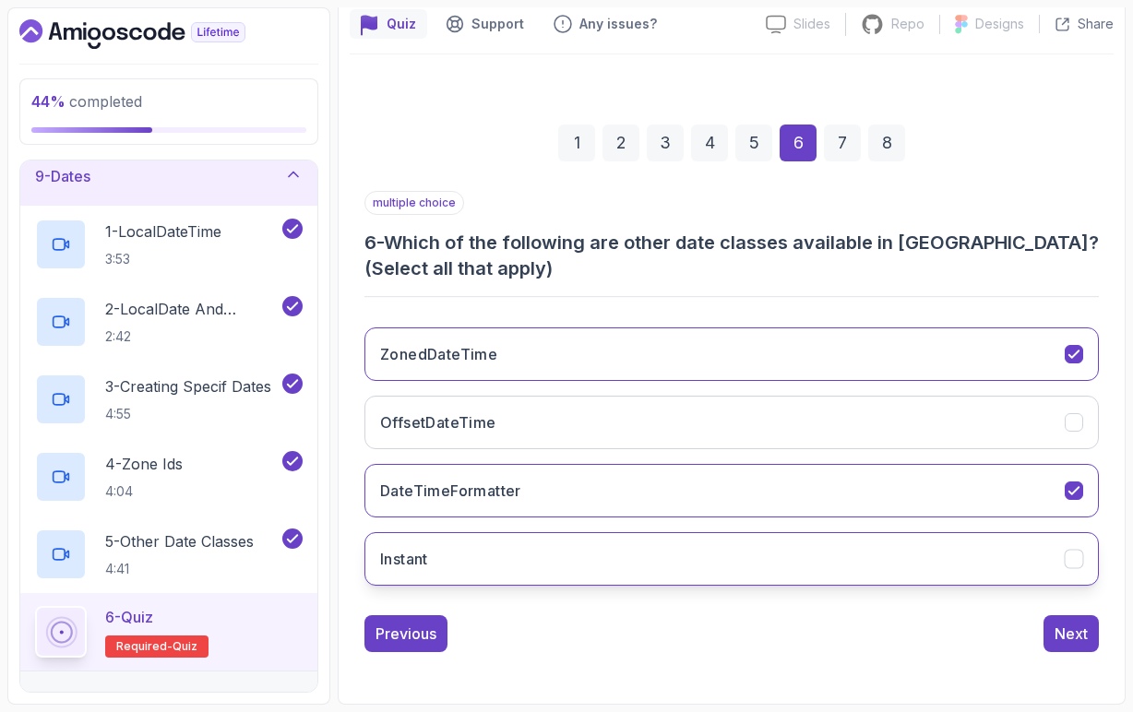
click at [498, 559] on button "Instant" at bounding box center [731, 559] width 734 height 54
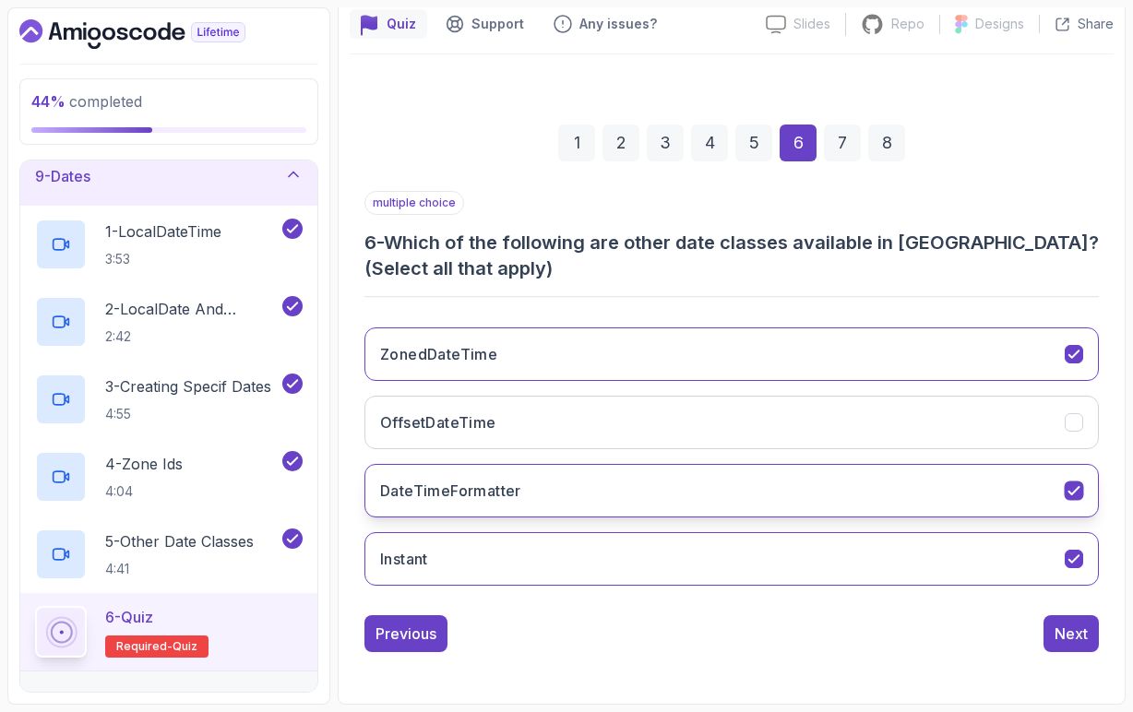
click at [520, 503] on button "DateTimeFormatter" at bounding box center [731, 491] width 734 height 54
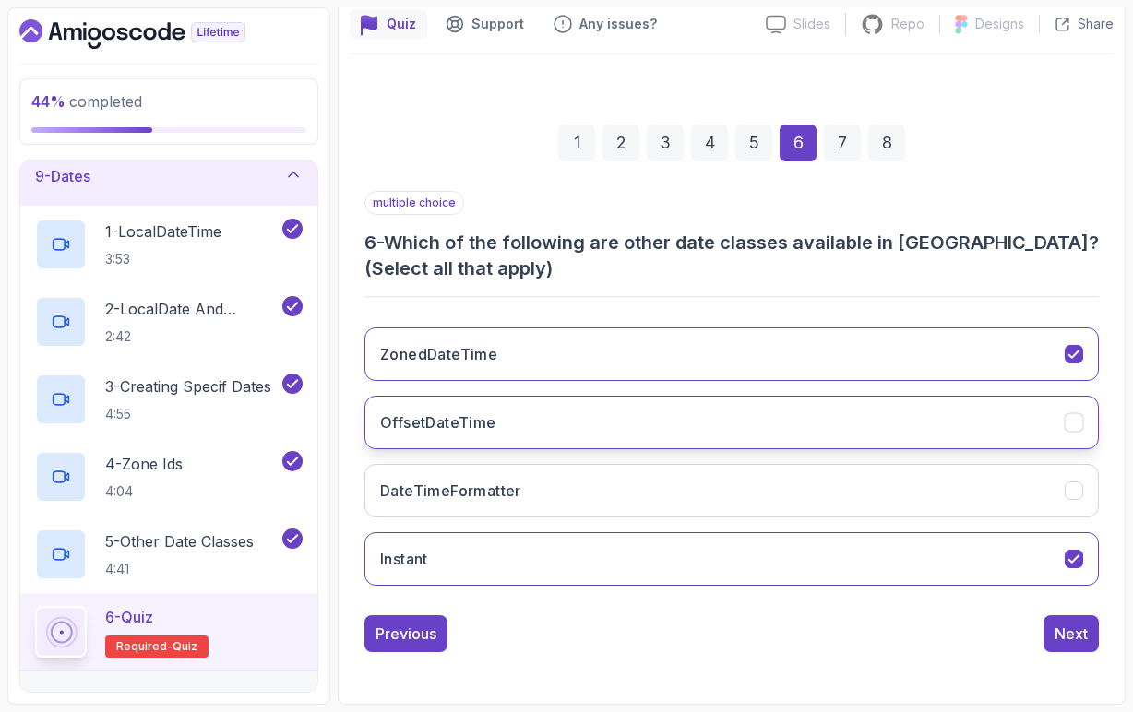
click at [881, 426] on button "OffsetDateTime" at bounding box center [731, 423] width 734 height 54
click at [1085, 647] on button "Next" at bounding box center [1070, 633] width 55 height 37
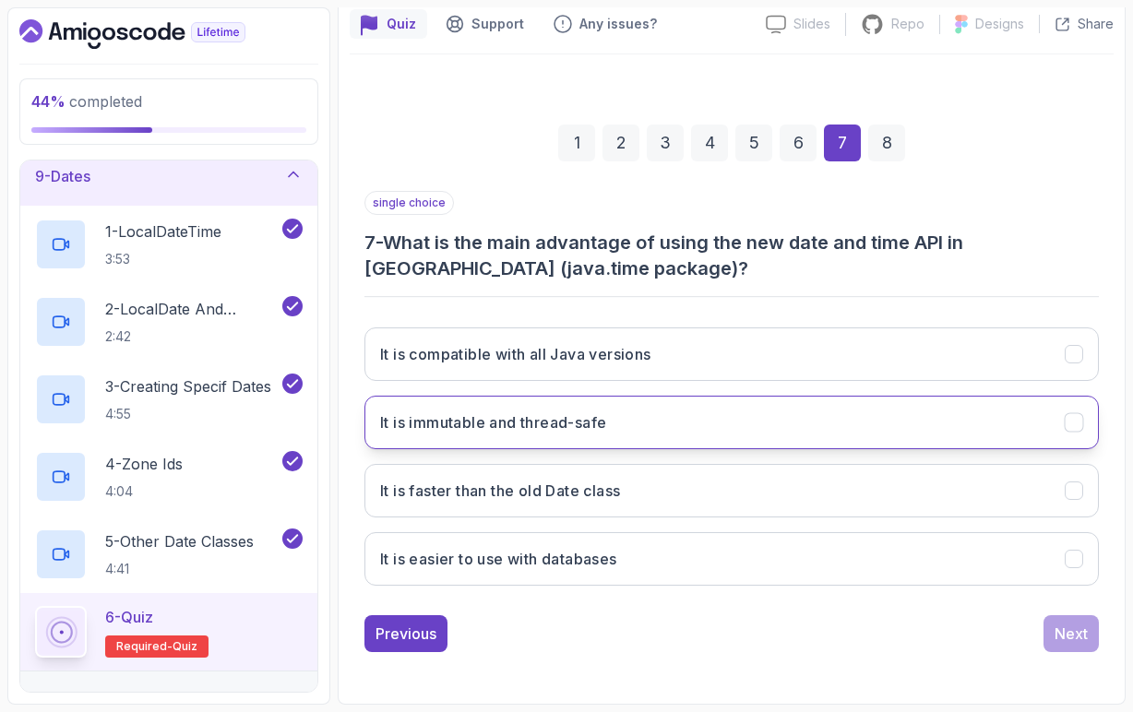
click at [497, 432] on h3 "It is immutable and thread-safe" at bounding box center [493, 422] width 226 height 22
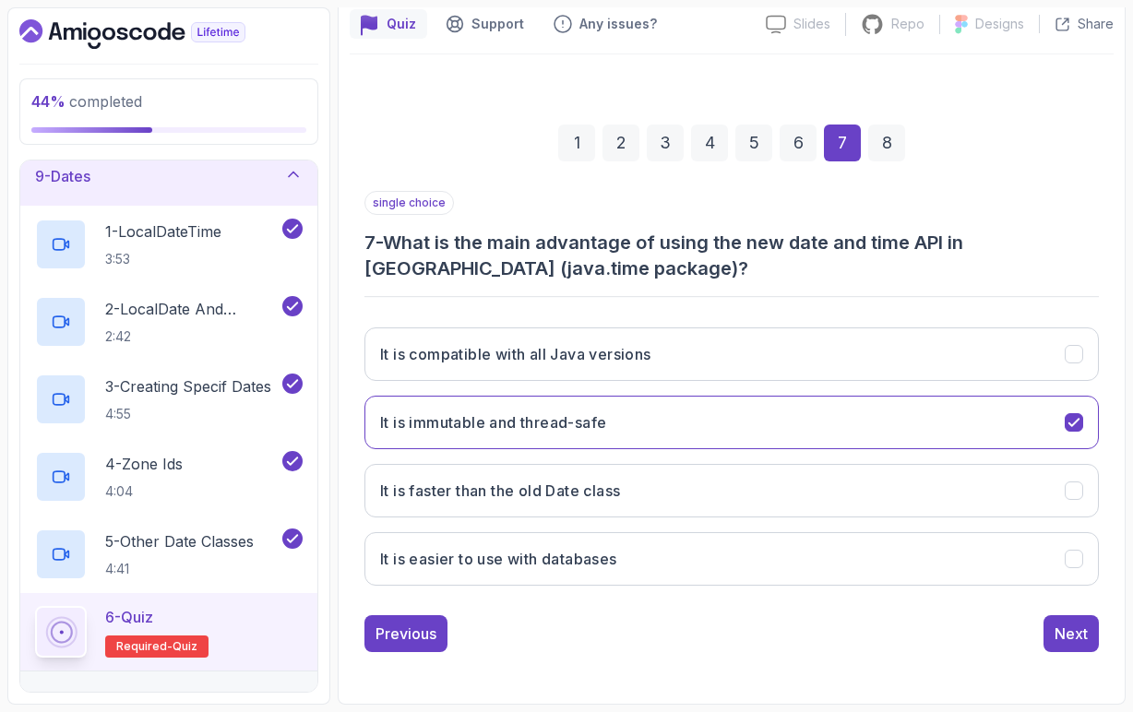
scroll to position [0, 0]
click at [1081, 635] on div "Next" at bounding box center [1071, 634] width 33 height 22
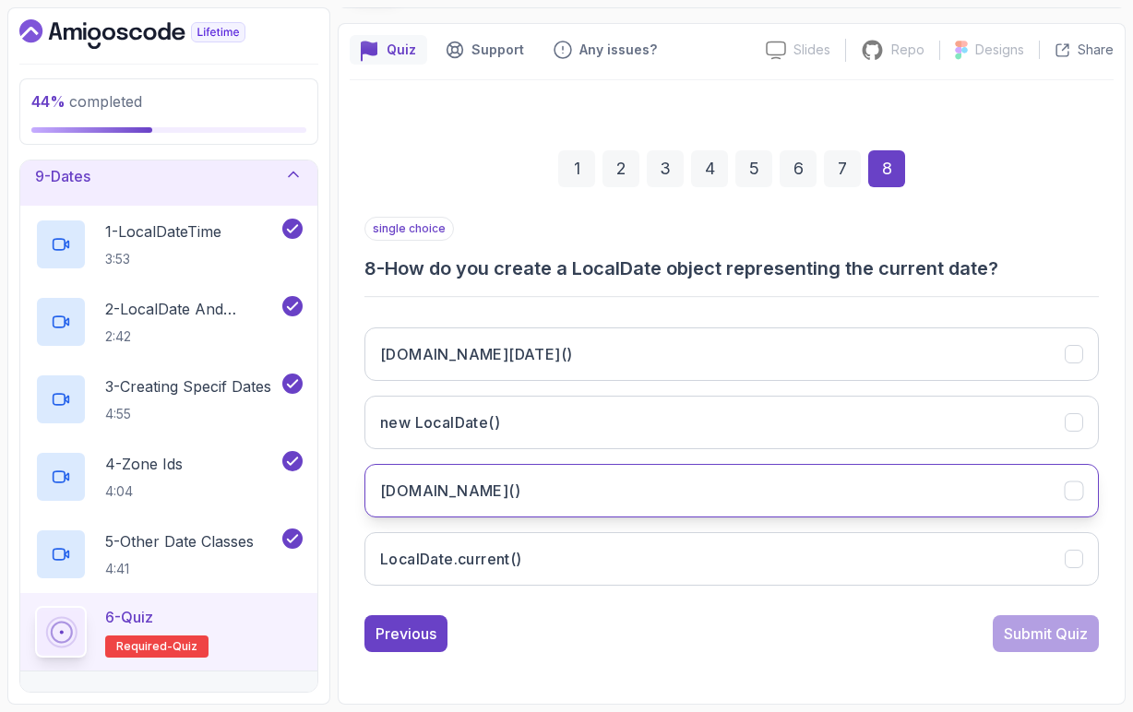
click at [528, 464] on button "[DOMAIN_NAME]()" at bounding box center [731, 491] width 734 height 54
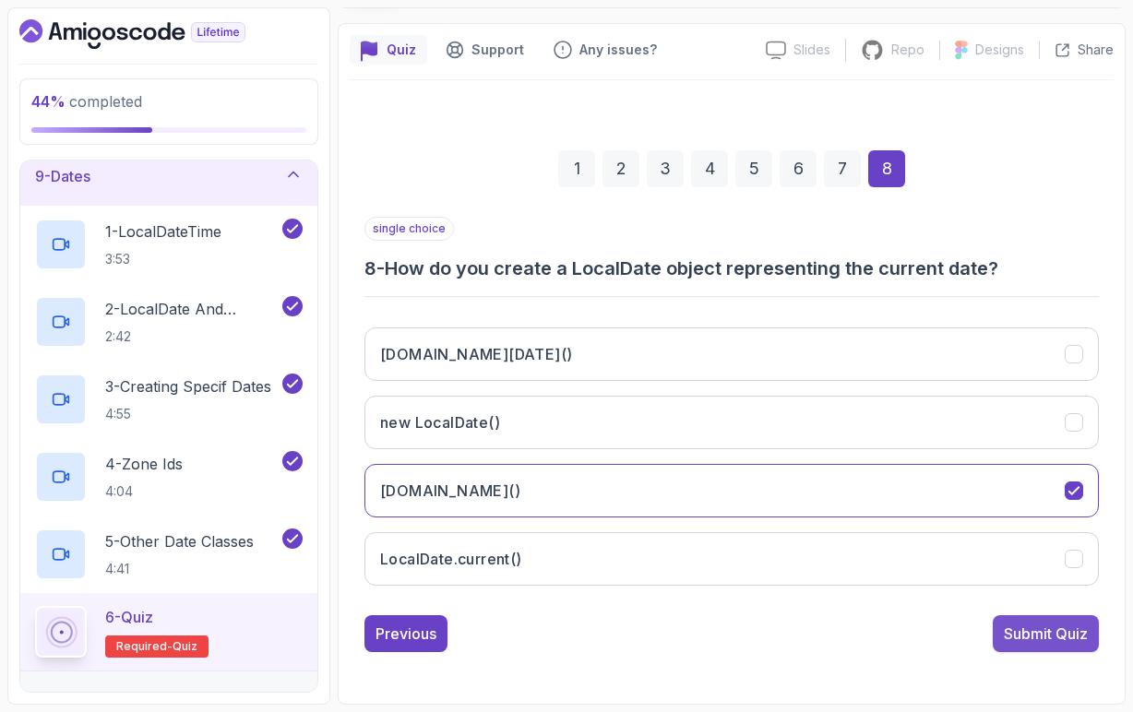
click at [1052, 623] on div "Submit Quiz" at bounding box center [1046, 634] width 84 height 22
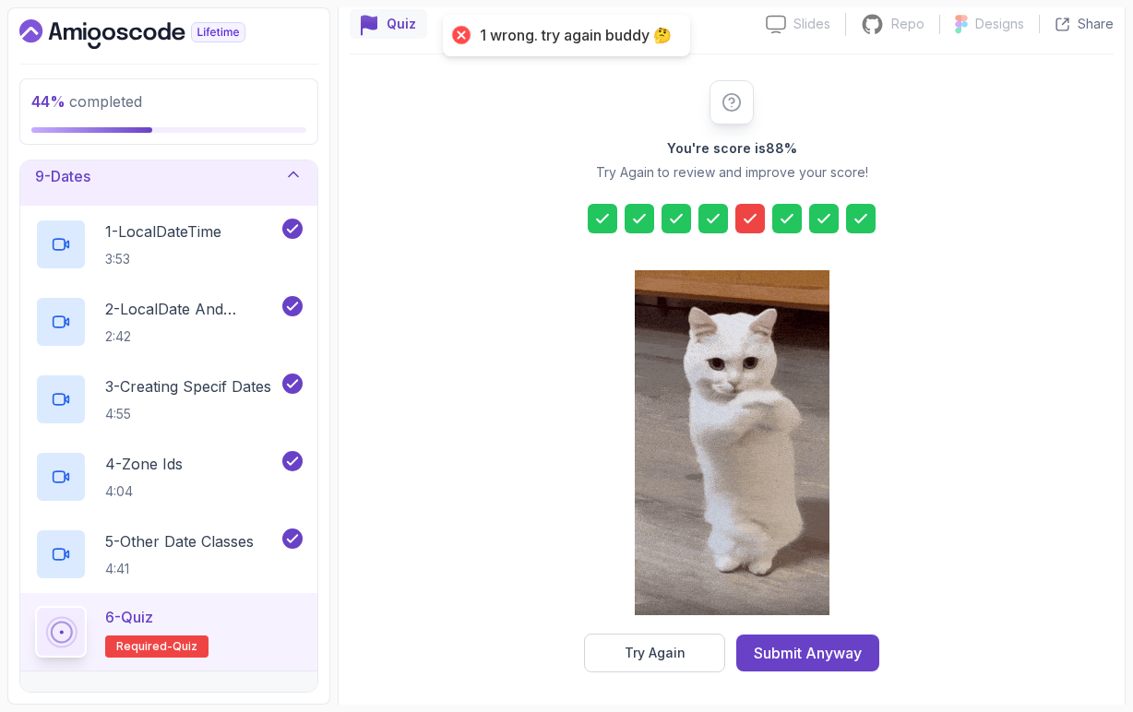
click at [746, 213] on icon at bounding box center [750, 218] width 18 height 18
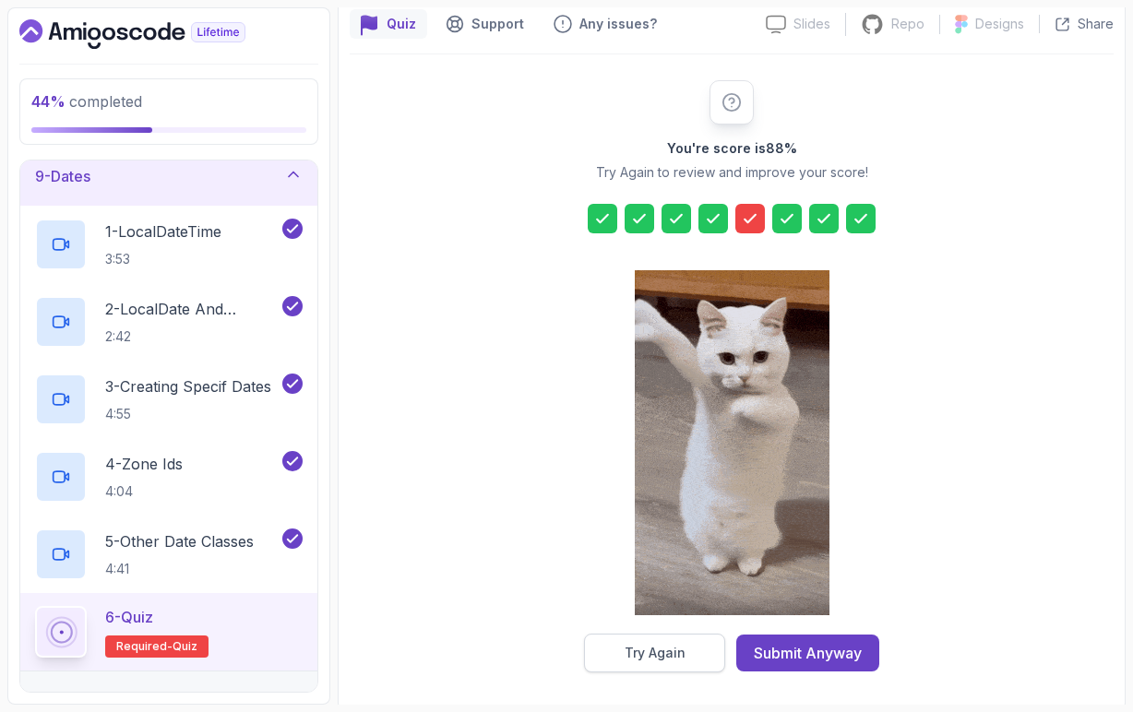
click at [691, 645] on button "Try Again" at bounding box center [654, 653] width 141 height 39
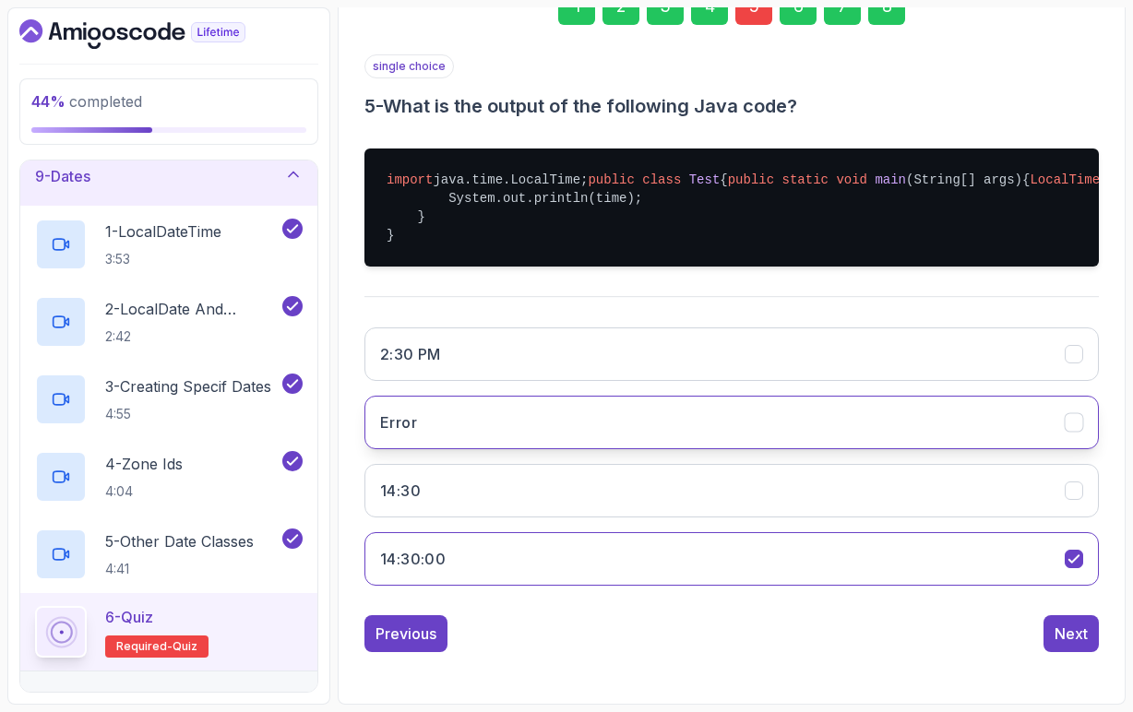
scroll to position [334, 0]
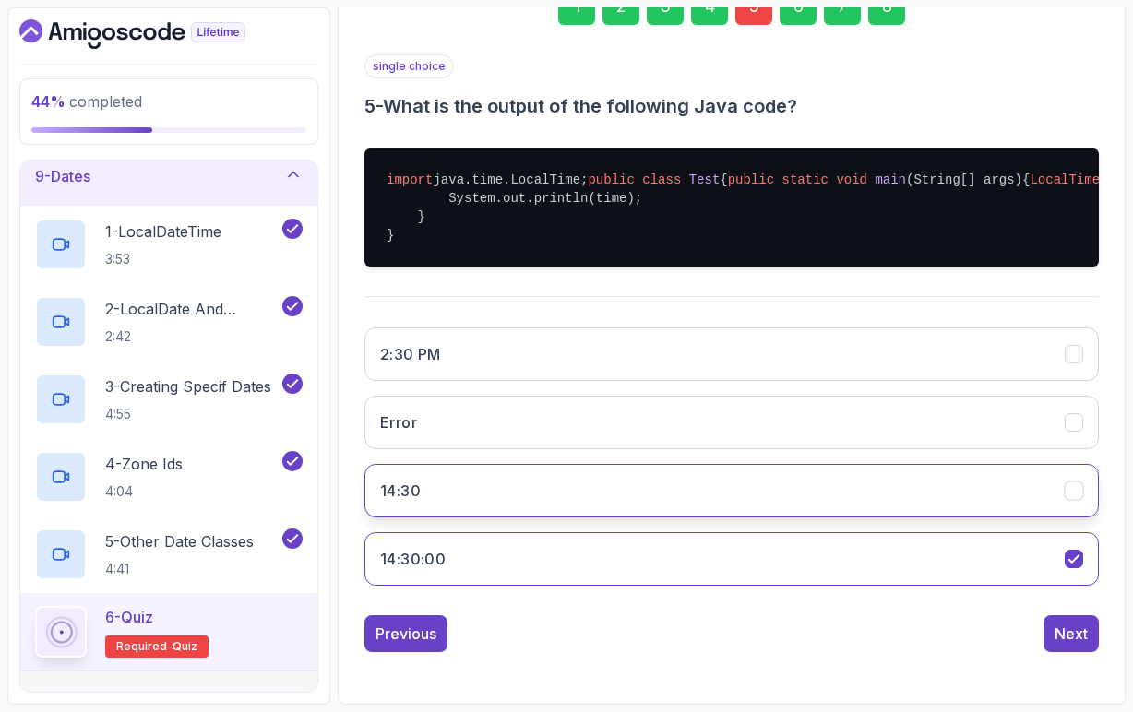
click at [614, 518] on button "14:30" at bounding box center [731, 491] width 734 height 54
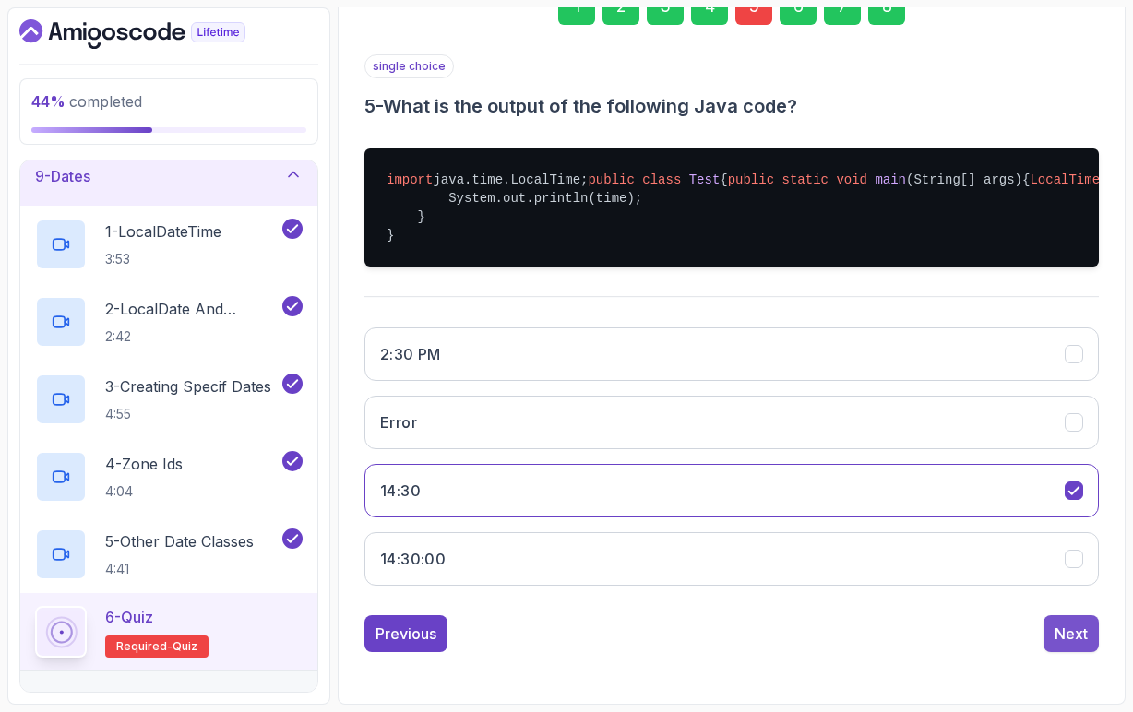
click at [1073, 645] on div "Next" at bounding box center [1071, 634] width 33 height 22
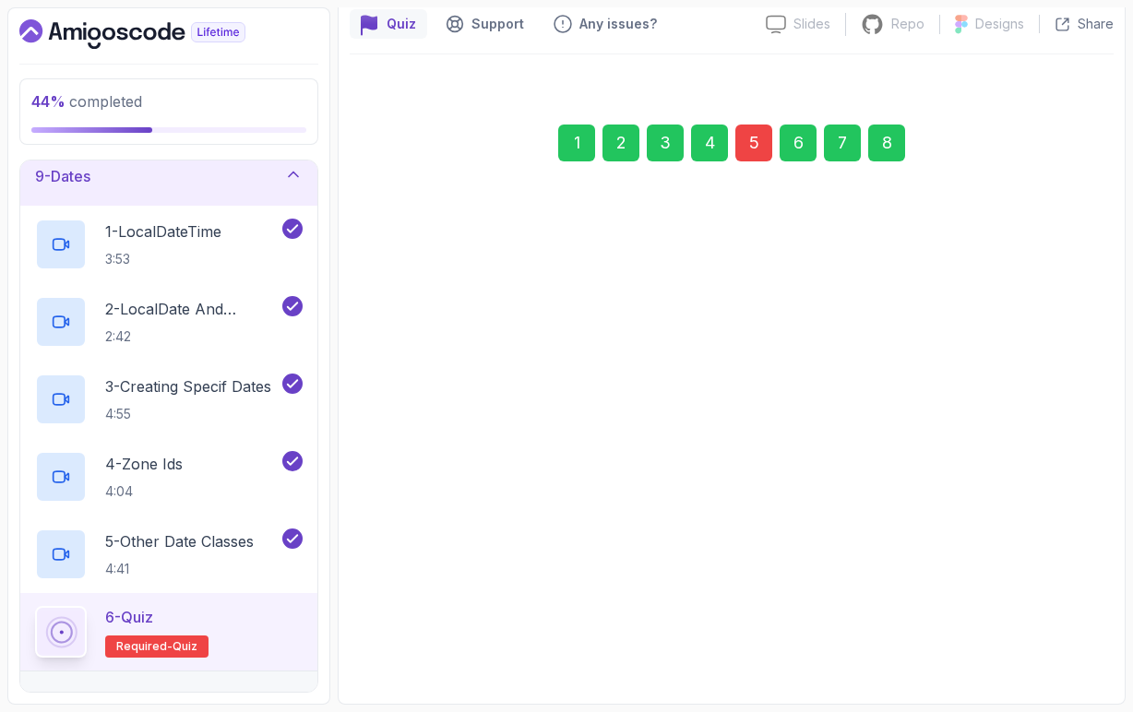
scroll to position [167, 0]
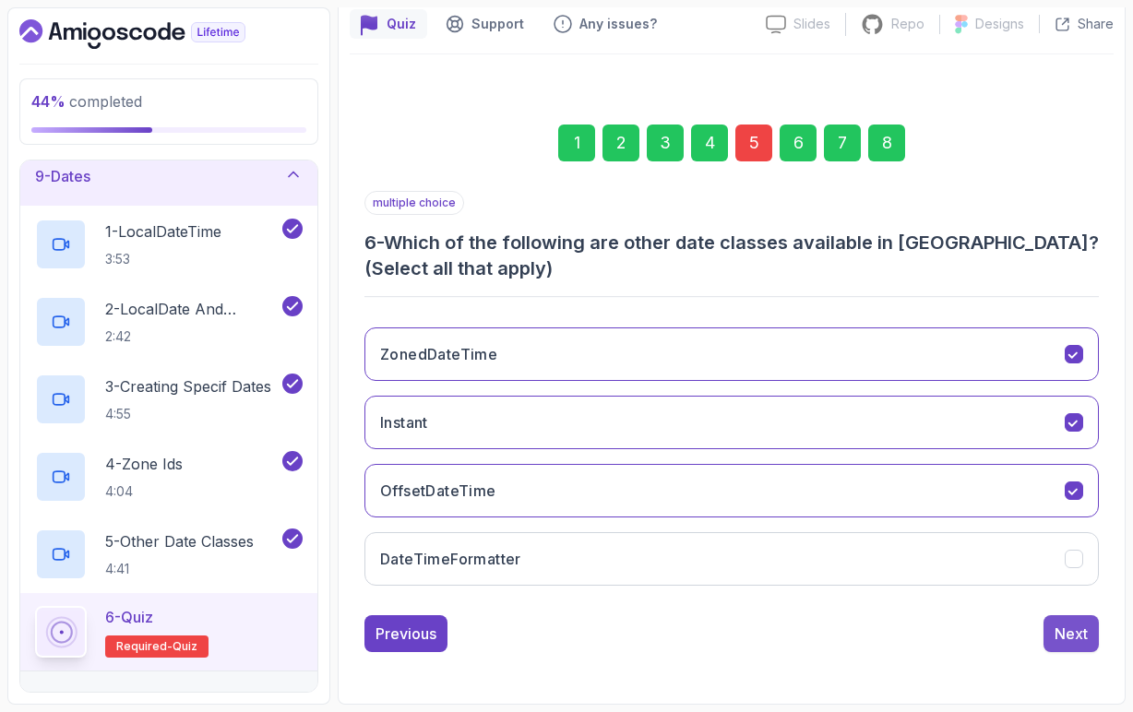
click at [1073, 650] on button "Next" at bounding box center [1070, 633] width 55 height 37
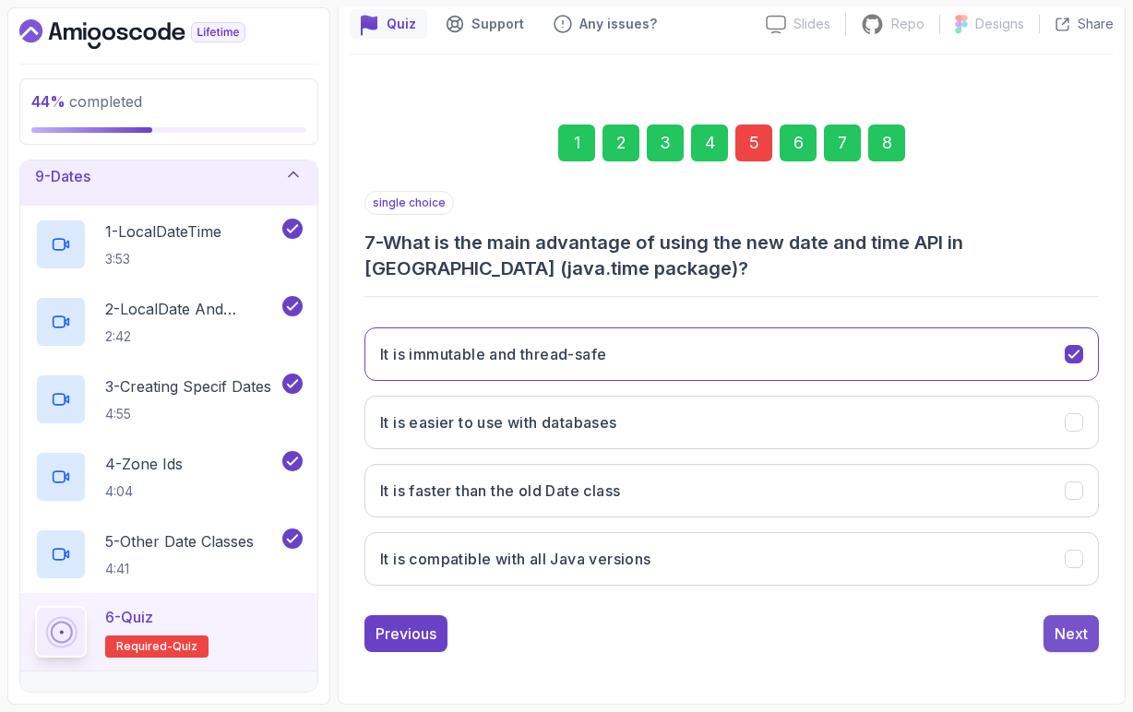
click at [1073, 628] on div "Next" at bounding box center [1071, 634] width 33 height 22
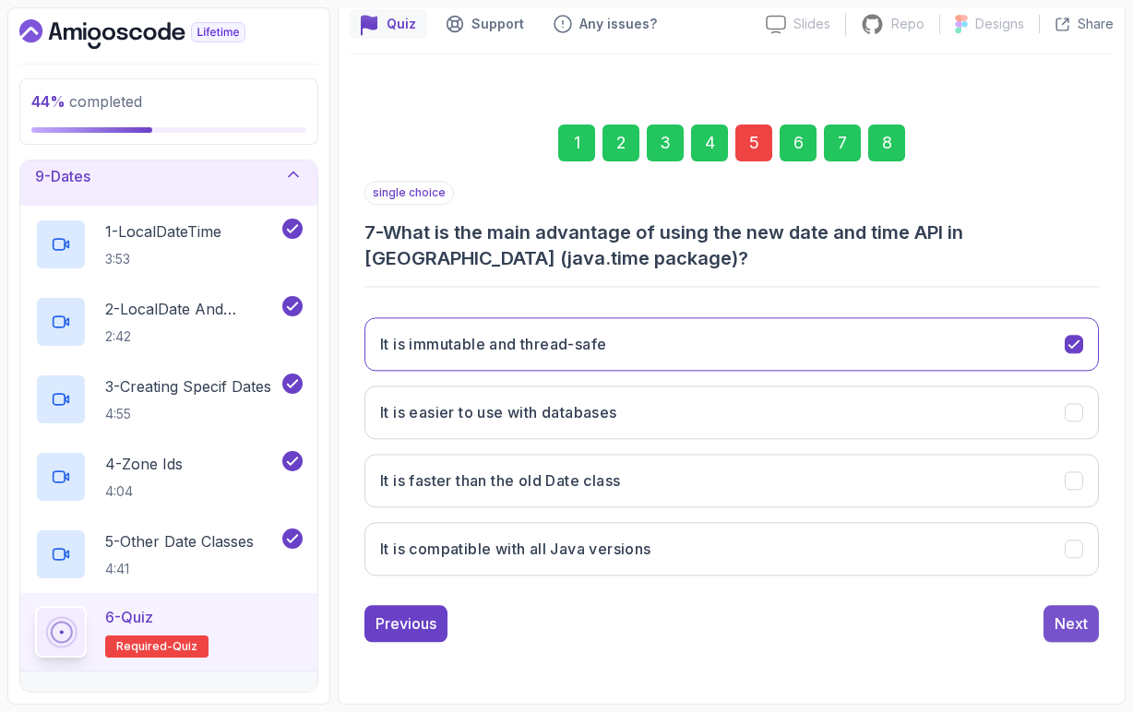
scroll to position [141, 0]
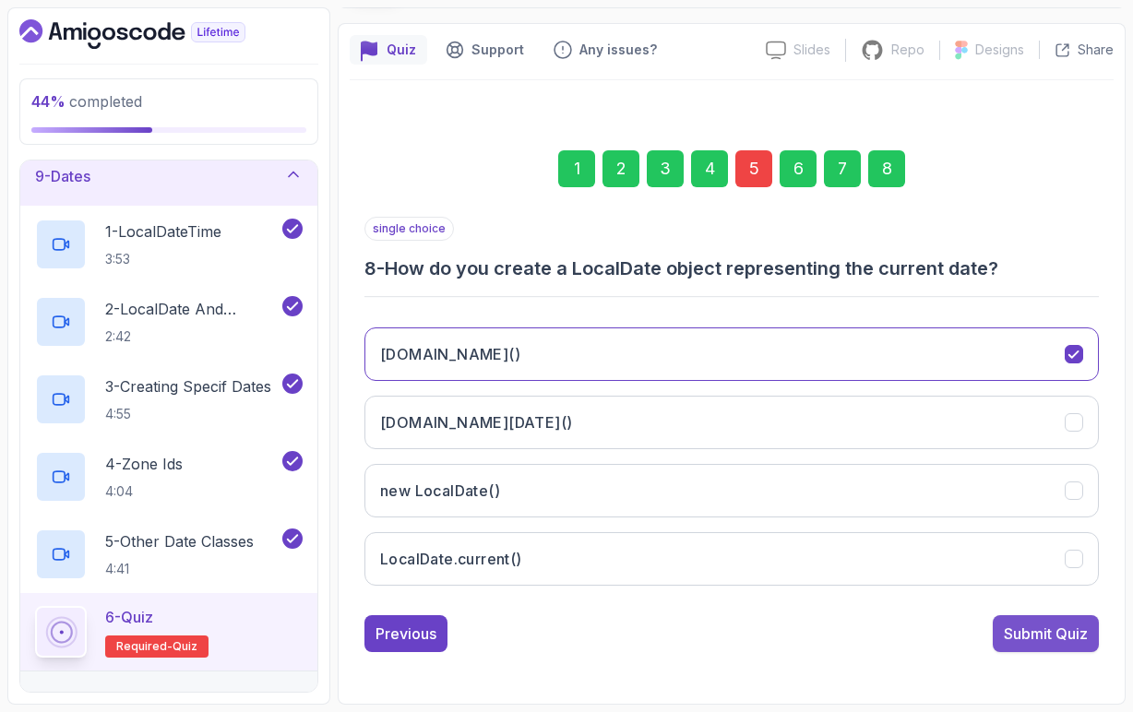
click at [1073, 628] on div "Submit Quiz" at bounding box center [1046, 634] width 84 height 22
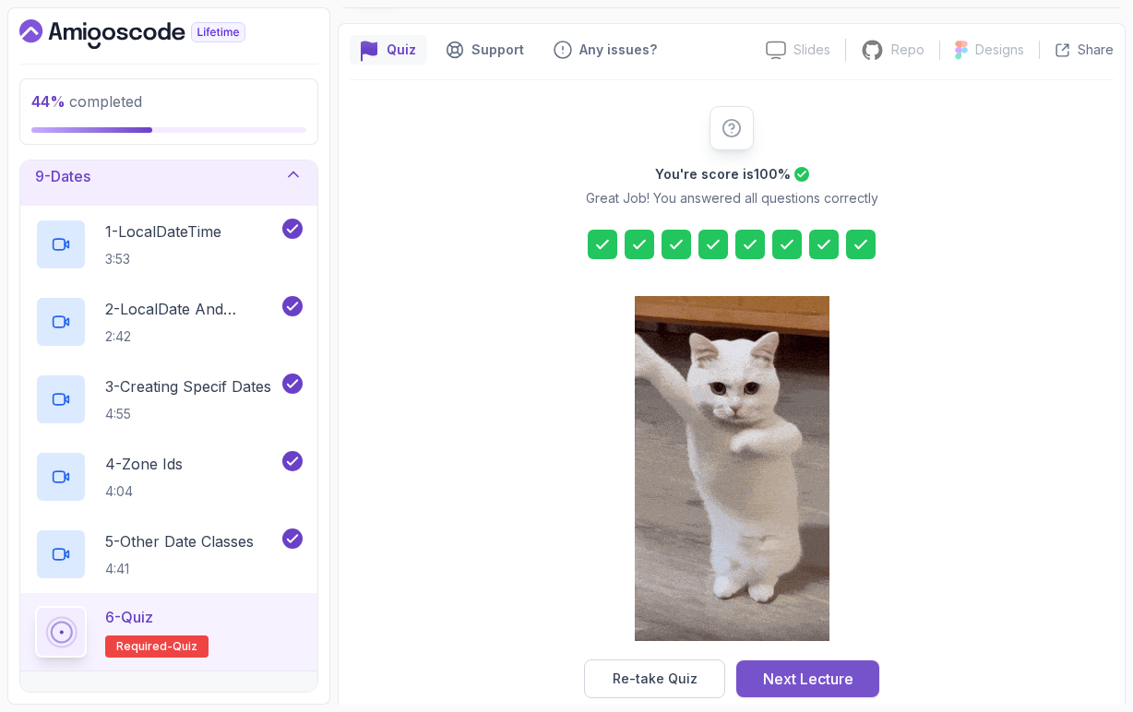
click at [821, 693] on button "Next Lecture" at bounding box center [807, 679] width 143 height 37
